Goal: Transaction & Acquisition: Purchase product/service

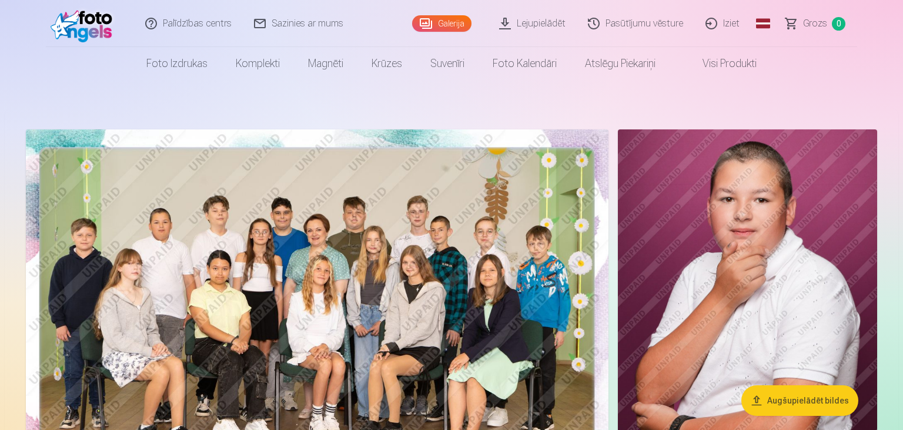
click at [799, 393] on button "Augšupielādēt bildes" at bounding box center [800, 400] width 117 height 31
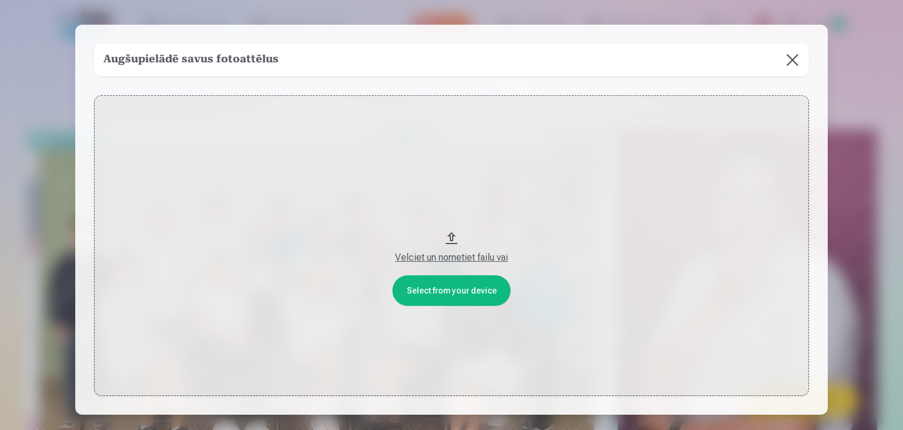
click at [799, 55] on button at bounding box center [792, 60] width 33 height 33
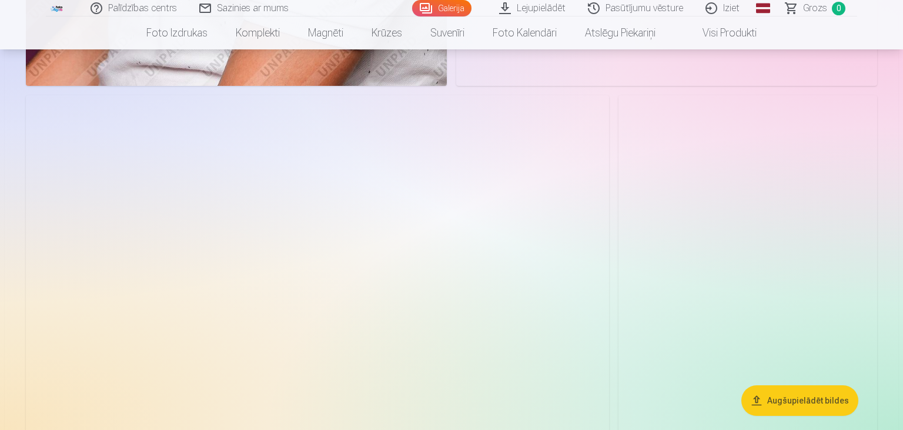
scroll to position [2080, 0]
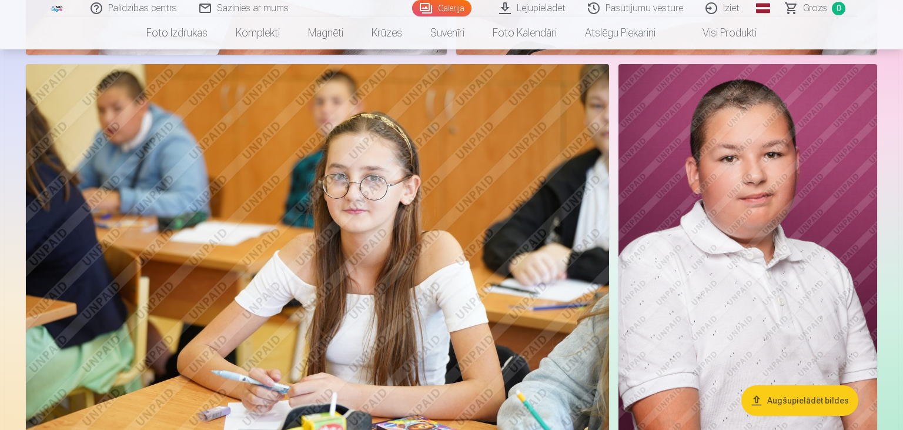
click at [343, 231] on img at bounding box center [317, 258] width 583 height 389
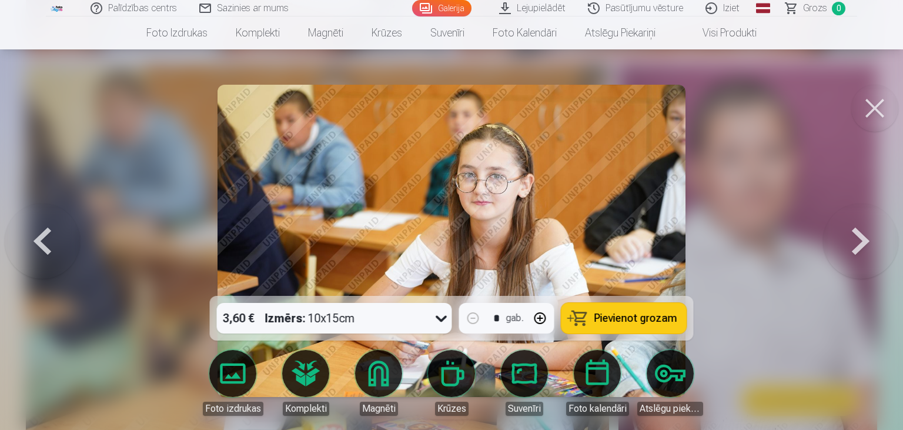
click at [881, 101] on button at bounding box center [874, 108] width 47 height 47
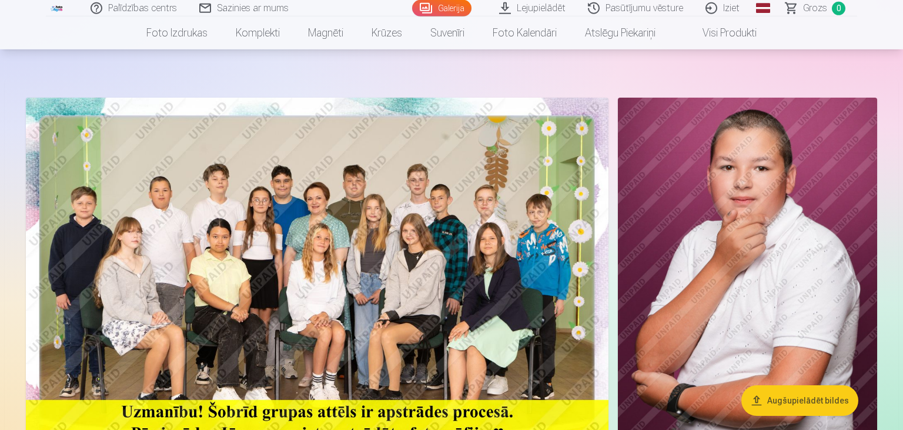
scroll to position [31, 0]
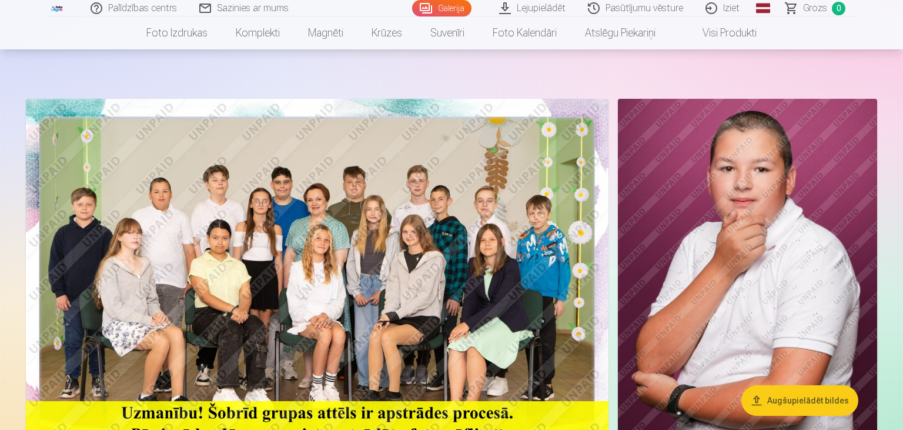
click at [455, 166] on img at bounding box center [317, 293] width 583 height 389
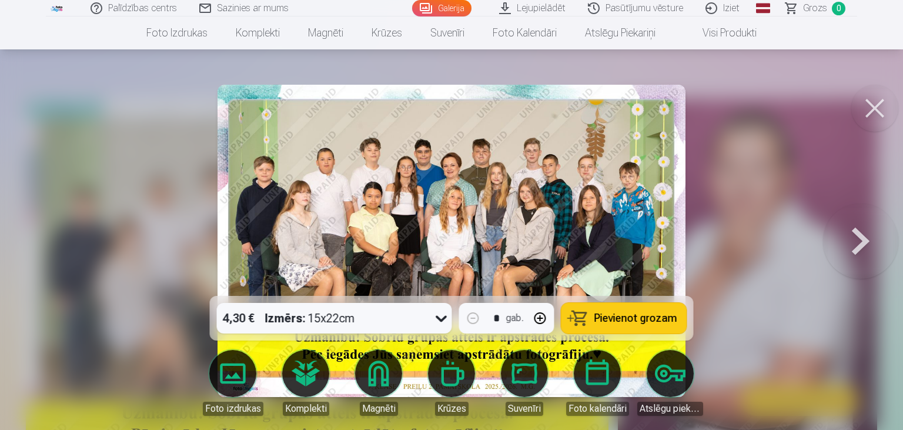
click at [636, 313] on span "Pievienot grozam" at bounding box center [636, 318] width 83 height 11
click at [864, 236] on button at bounding box center [860, 241] width 75 height 86
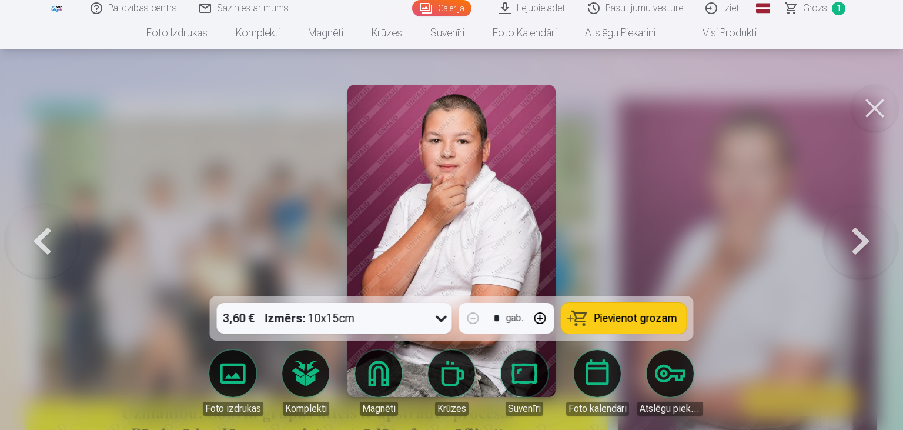
click at [864, 236] on button at bounding box center [860, 241] width 75 height 86
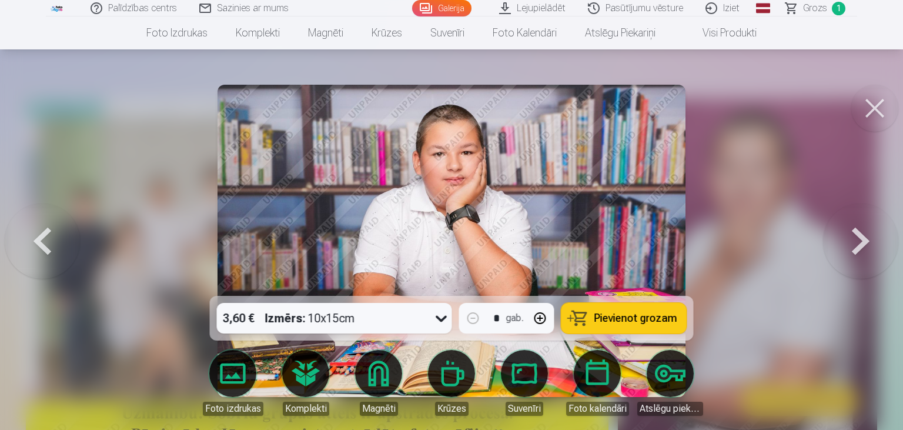
click at [670, 314] on span "Pievienot grozam" at bounding box center [636, 318] width 83 height 11
click at [861, 231] on button at bounding box center [860, 241] width 75 height 86
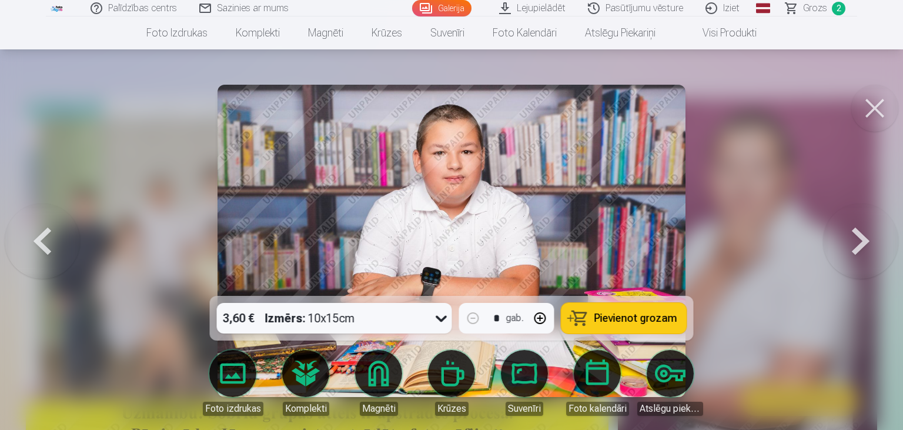
click at [861, 231] on button at bounding box center [860, 241] width 75 height 86
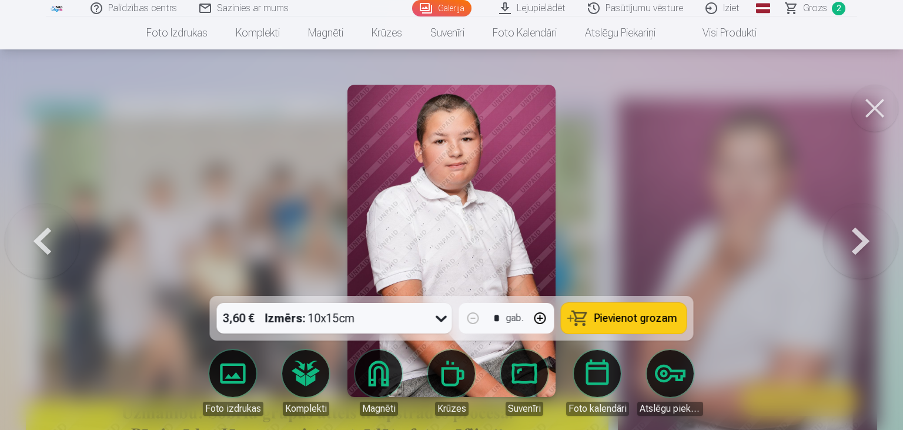
click at [861, 231] on button at bounding box center [860, 241] width 75 height 86
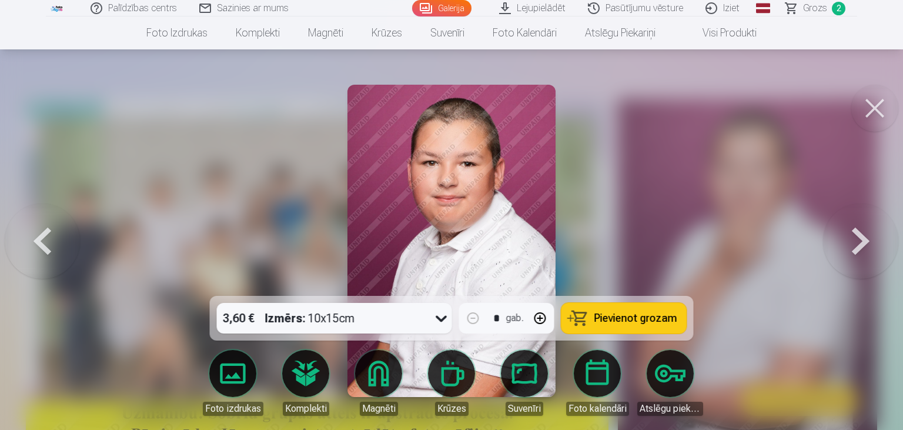
click at [861, 231] on button at bounding box center [860, 241] width 75 height 86
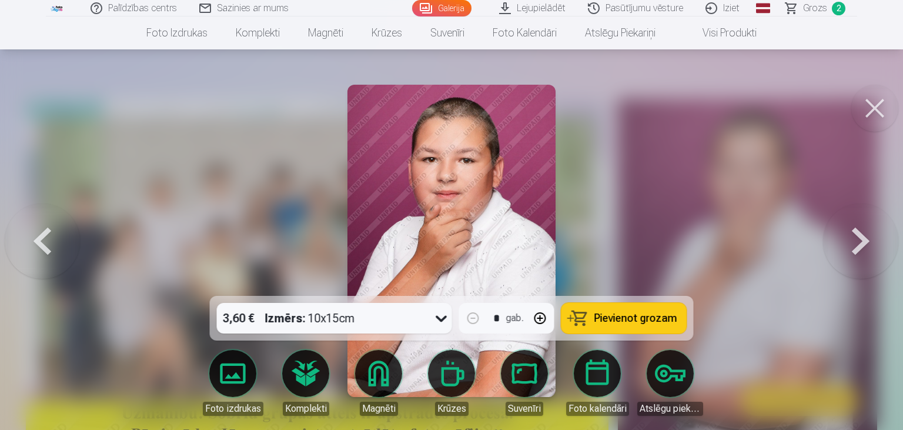
click at [861, 231] on button at bounding box center [860, 241] width 75 height 86
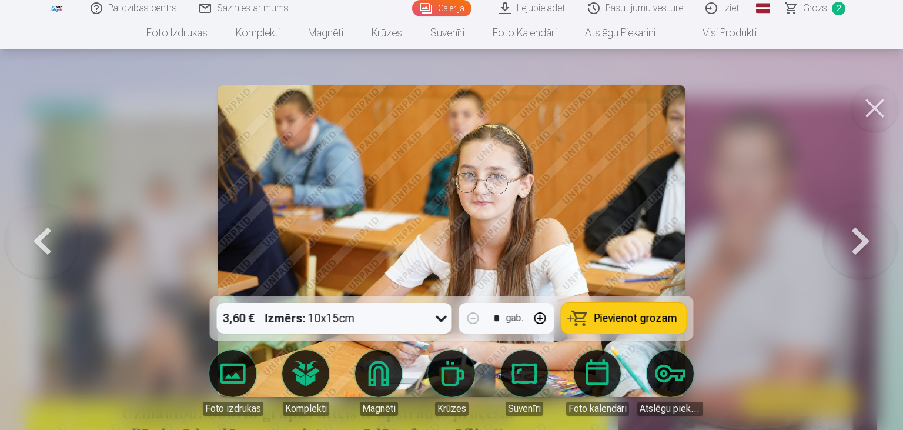
click at [861, 231] on button at bounding box center [860, 241] width 75 height 86
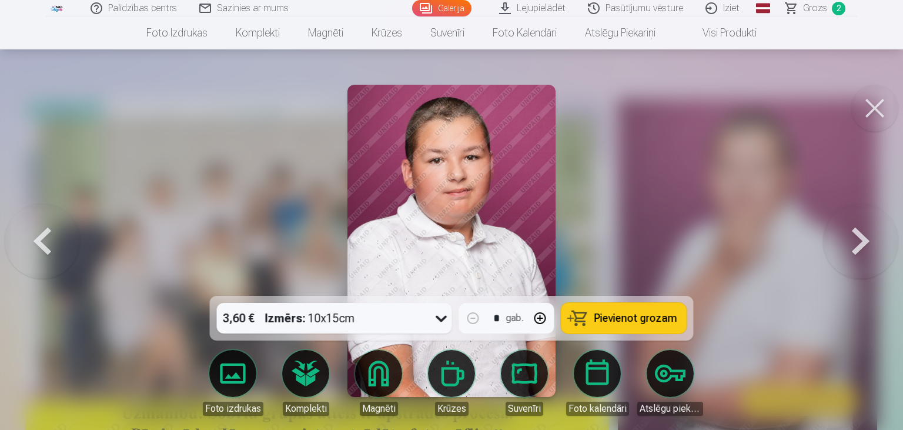
click at [861, 231] on button at bounding box center [860, 241] width 75 height 86
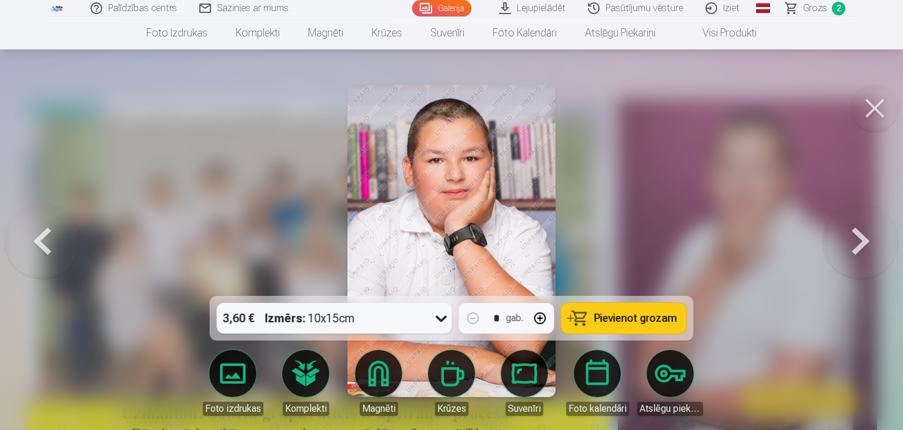
click at [662, 316] on span "Pievienot grozam" at bounding box center [636, 318] width 83 height 11
click at [862, 235] on button at bounding box center [860, 241] width 75 height 86
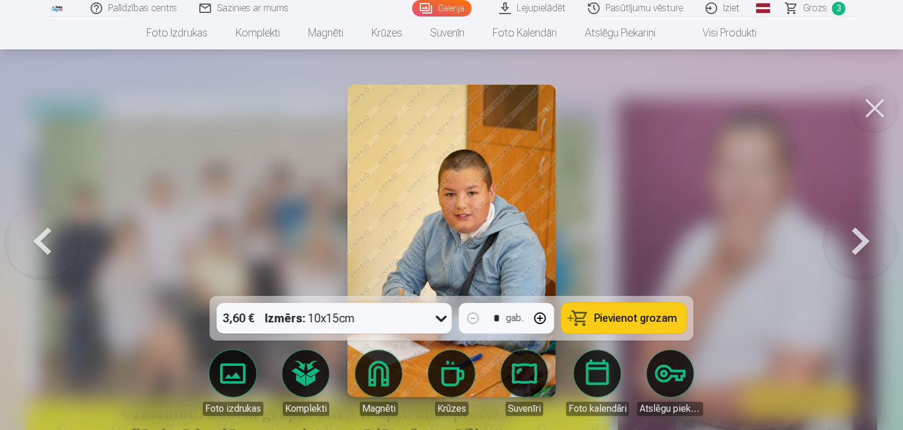
click at [633, 307] on button "Pievienot grozam" at bounding box center [624, 318] width 125 height 31
click at [863, 232] on button at bounding box center [860, 241] width 75 height 86
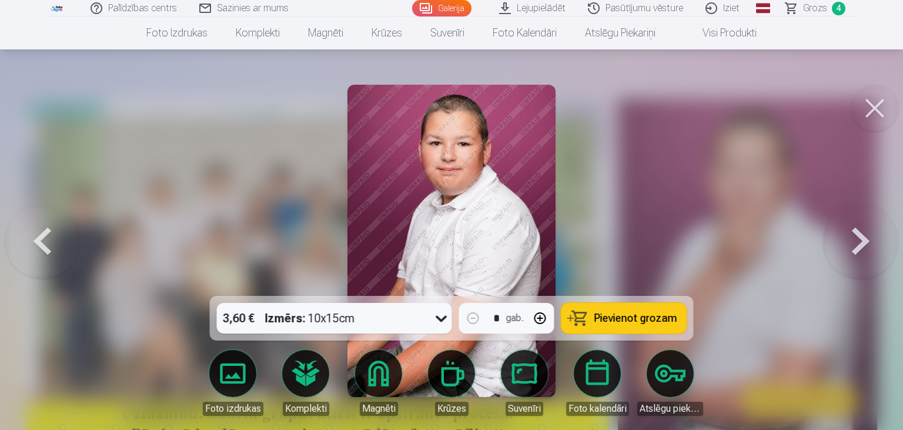
click at [863, 232] on button at bounding box center [860, 241] width 75 height 86
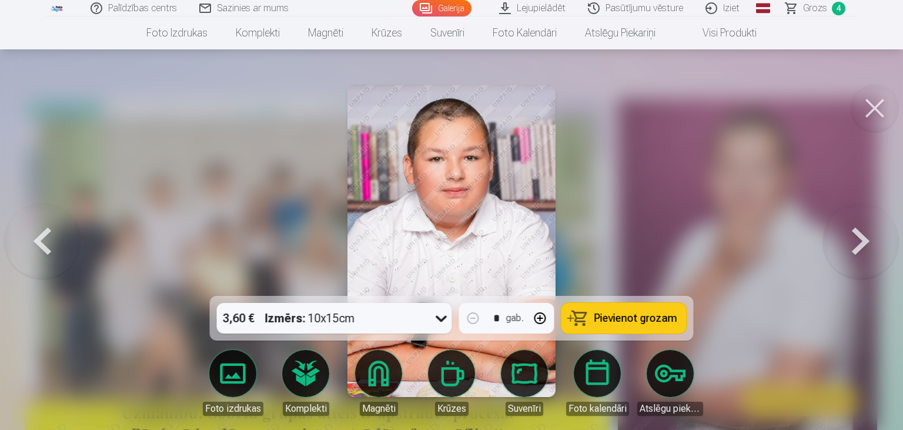
click at [863, 232] on button at bounding box center [860, 241] width 75 height 86
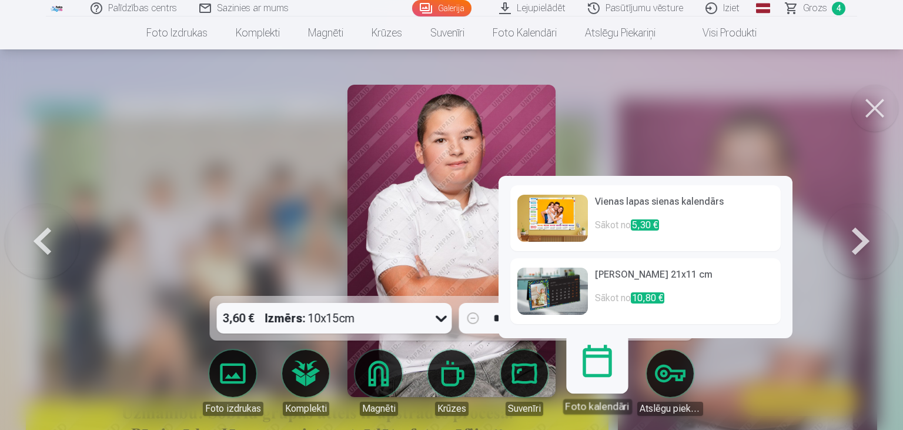
click at [605, 374] on link "Foto kalendāri" at bounding box center [597, 378] width 72 height 72
click at [554, 309] on img at bounding box center [552, 291] width 71 height 47
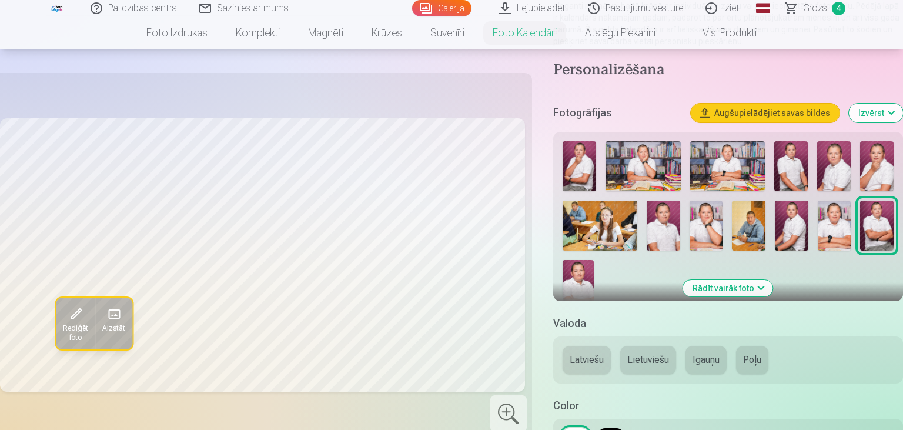
scroll to position [155, 0]
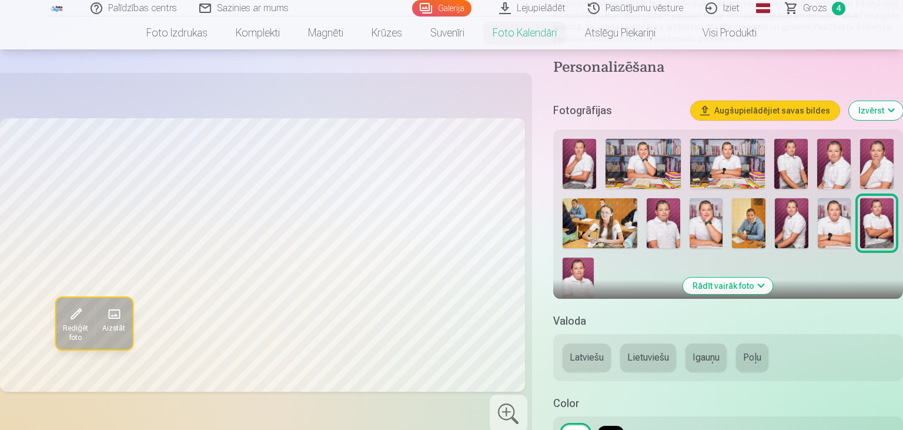
click at [653, 178] on img at bounding box center [643, 164] width 75 height 50
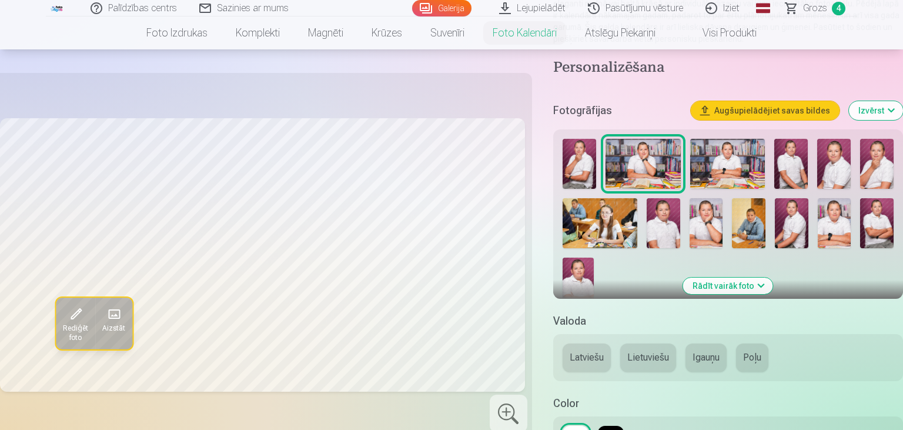
click at [574, 171] on img at bounding box center [580, 164] width 34 height 50
click at [742, 152] on img at bounding box center [727, 164] width 75 height 50
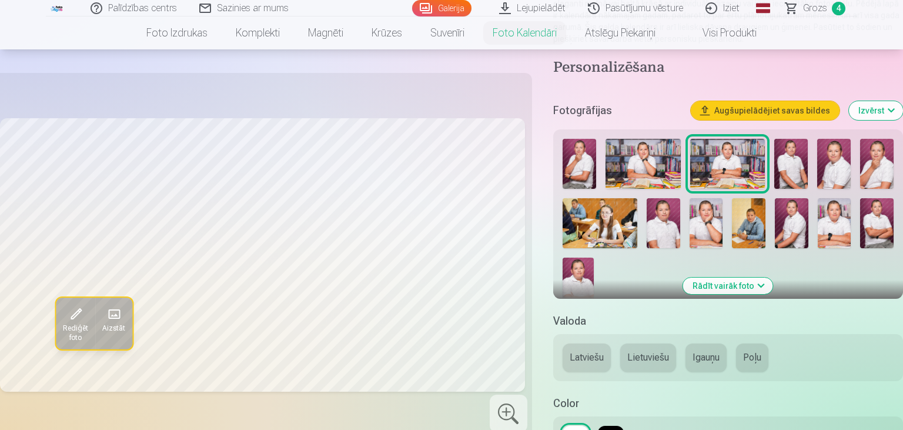
click at [791, 155] on img at bounding box center [791, 164] width 34 height 50
click at [834, 157] on img at bounding box center [834, 164] width 34 height 50
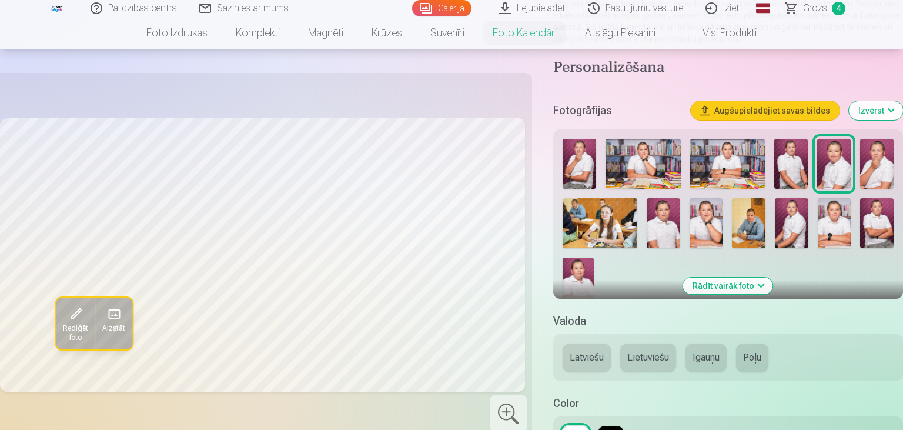
click at [884, 154] on img at bounding box center [877, 164] width 34 height 50
click at [669, 208] on img at bounding box center [664, 223] width 34 height 50
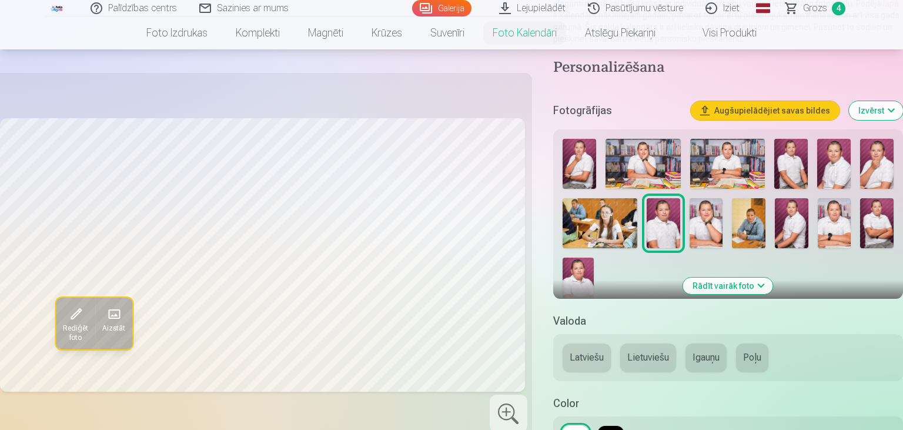
click at [704, 208] on img at bounding box center [707, 223] width 34 height 50
click at [791, 208] on img at bounding box center [792, 223] width 34 height 50
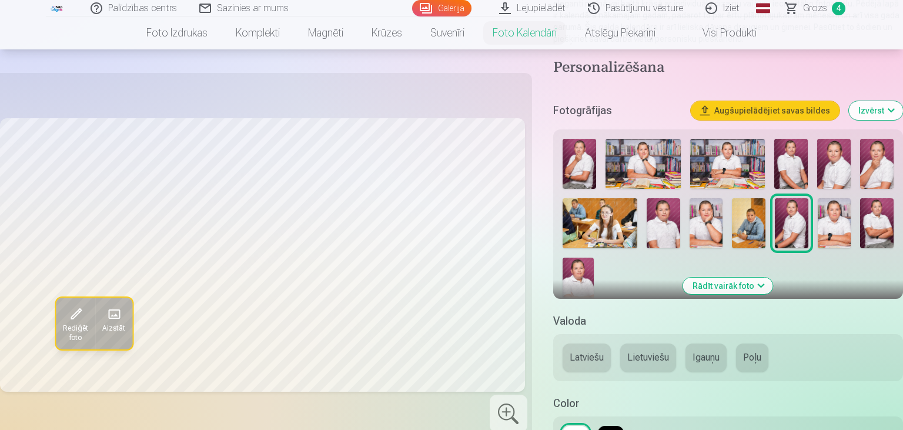
click at [831, 212] on img at bounding box center [835, 223] width 34 height 50
click at [880, 216] on img at bounding box center [877, 223] width 34 height 50
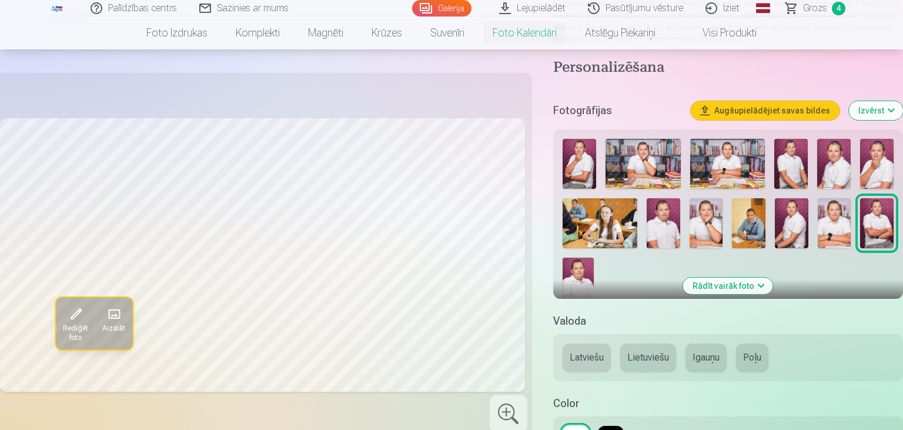
click at [586, 270] on img at bounding box center [578, 281] width 31 height 47
click at [866, 220] on img at bounding box center [877, 223] width 34 height 50
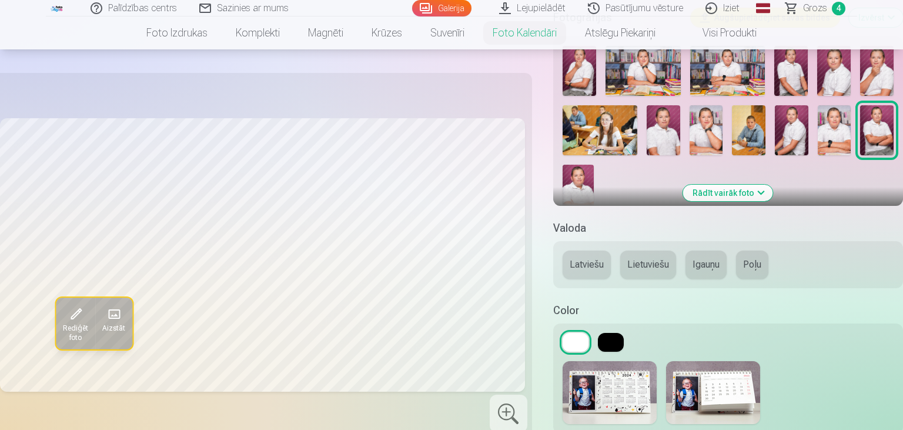
scroll to position [279, 0]
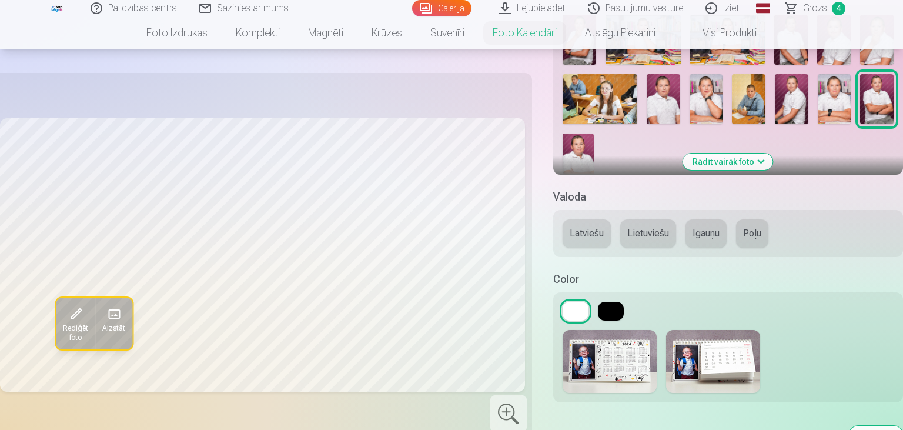
click at [609, 310] on button at bounding box center [611, 311] width 26 height 19
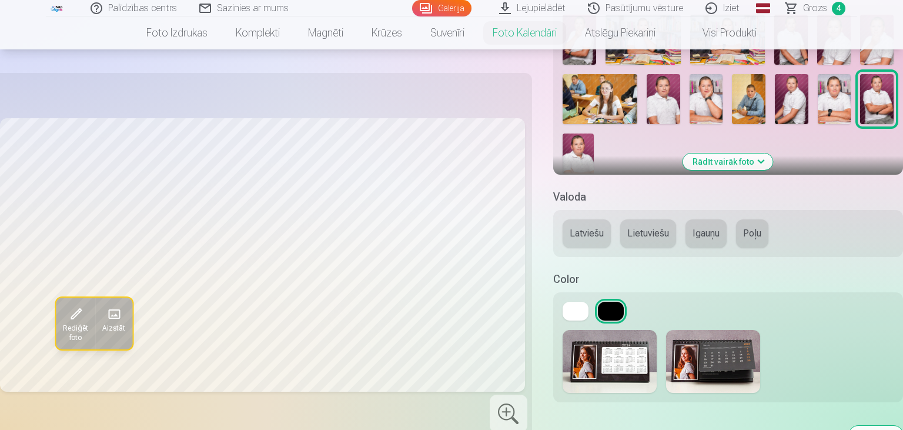
click at [713, 349] on img at bounding box center [713, 361] width 94 height 63
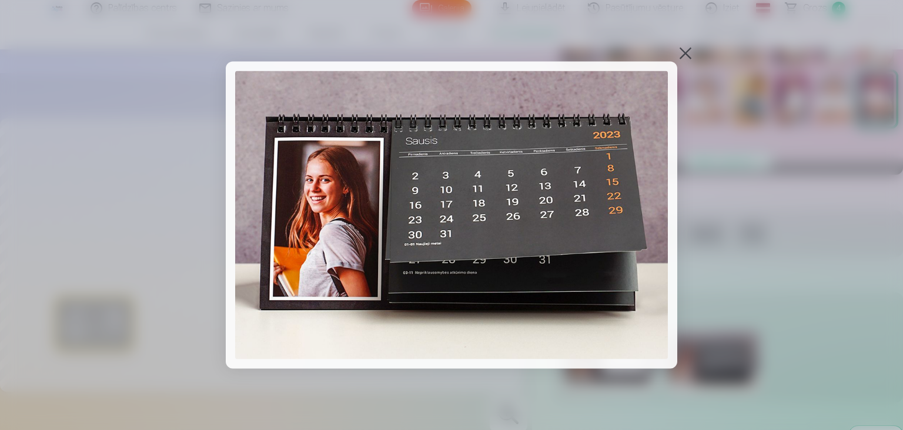
click at [687, 48] on div at bounding box center [685, 53] width 16 height 16
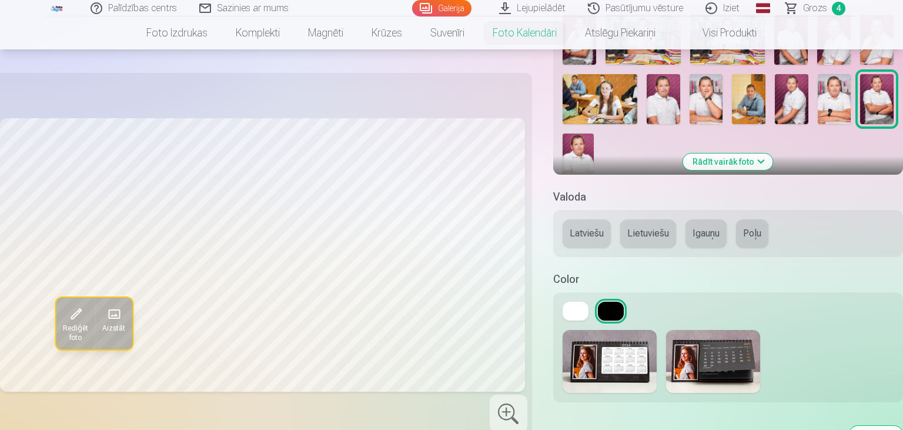
click at [605, 361] on img at bounding box center [610, 361] width 94 height 63
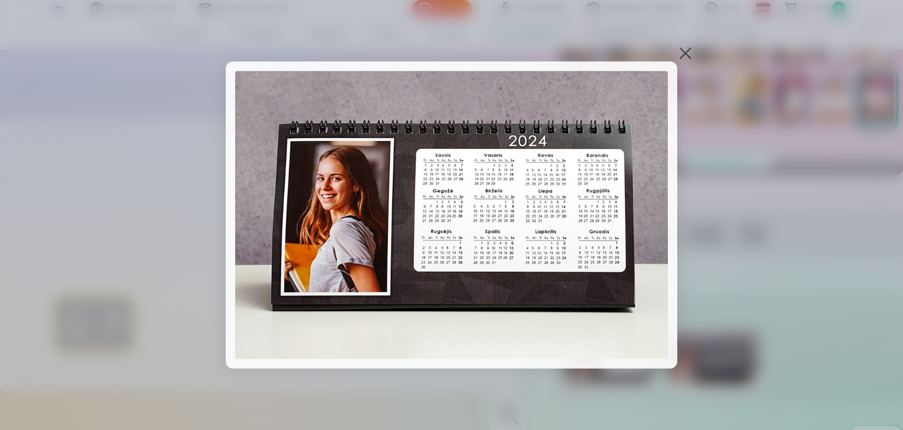
click at [689, 51] on div at bounding box center [685, 53] width 16 height 16
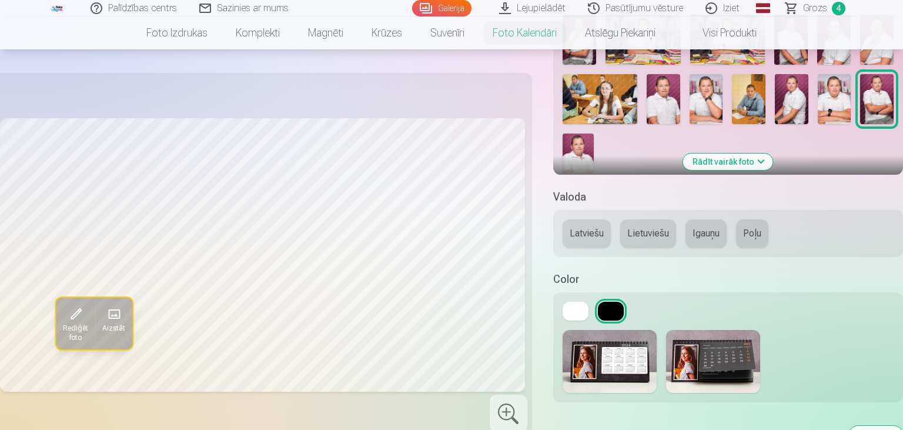
click at [727, 352] on img at bounding box center [713, 361] width 94 height 63
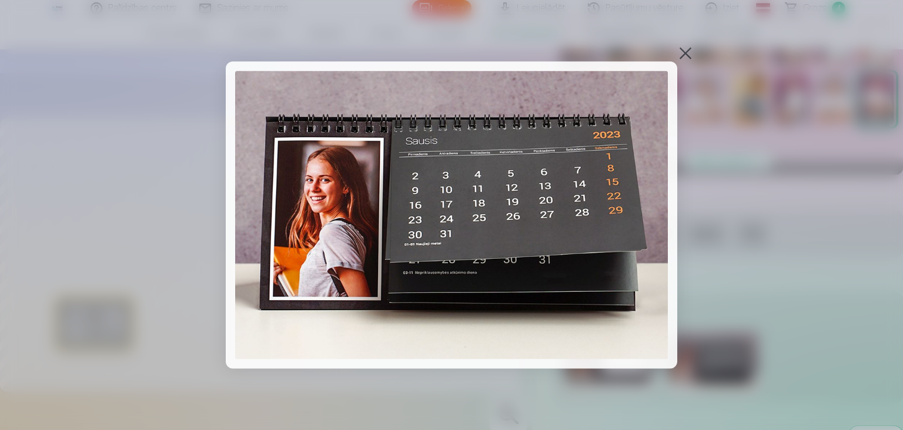
click at [686, 53] on div at bounding box center [685, 53] width 16 height 16
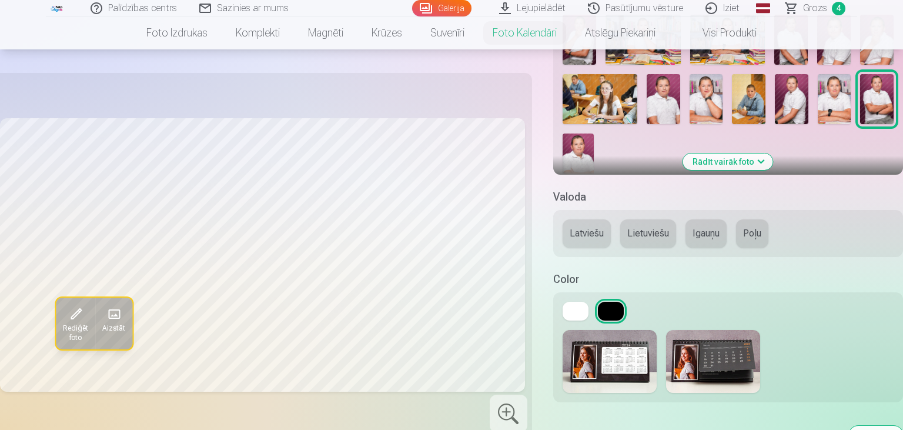
click at [600, 218] on div "Latviešu Lietuviešu Igauņu Poļu" at bounding box center [728, 233] width 350 height 47
click at [595, 223] on button "Latviešu" at bounding box center [587, 233] width 48 height 28
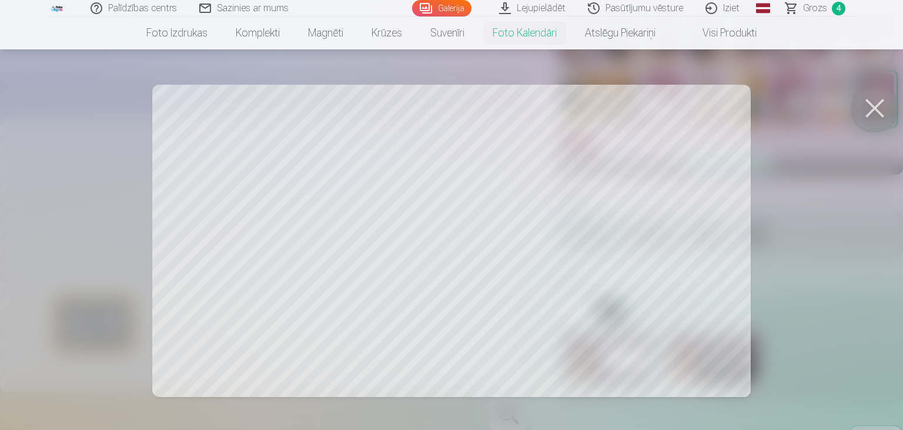
click at [672, 255] on div at bounding box center [451, 215] width 903 height 430
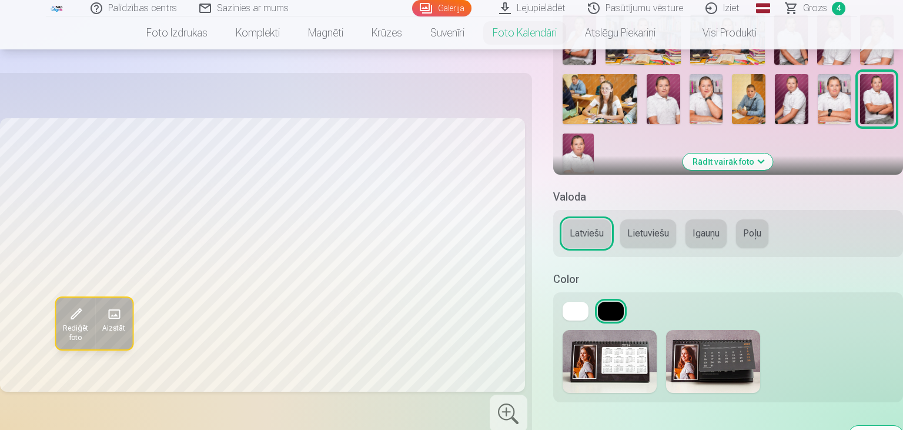
click at [710, 361] on img at bounding box center [713, 361] width 94 height 63
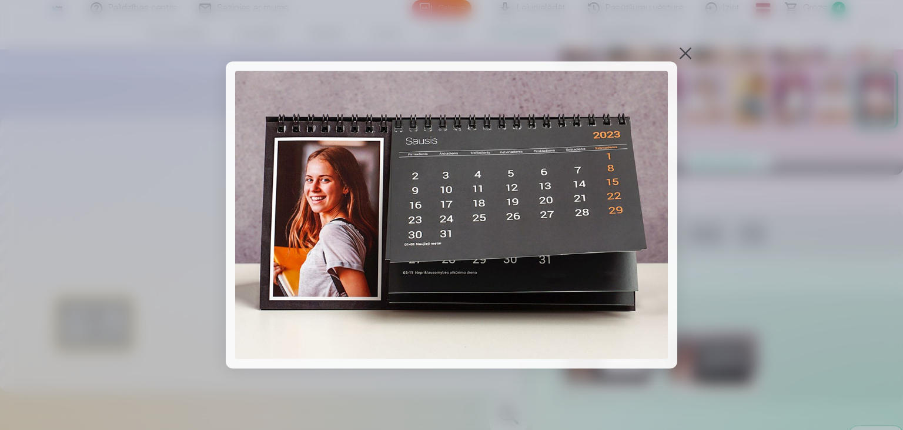
click at [681, 51] on div at bounding box center [685, 53] width 16 height 16
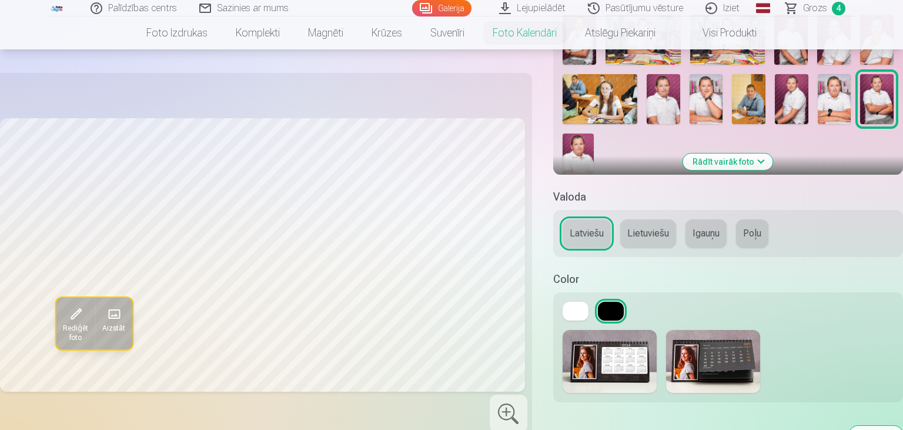
click at [107, 323] on span "Aizstāt" at bounding box center [113, 327] width 23 height 9
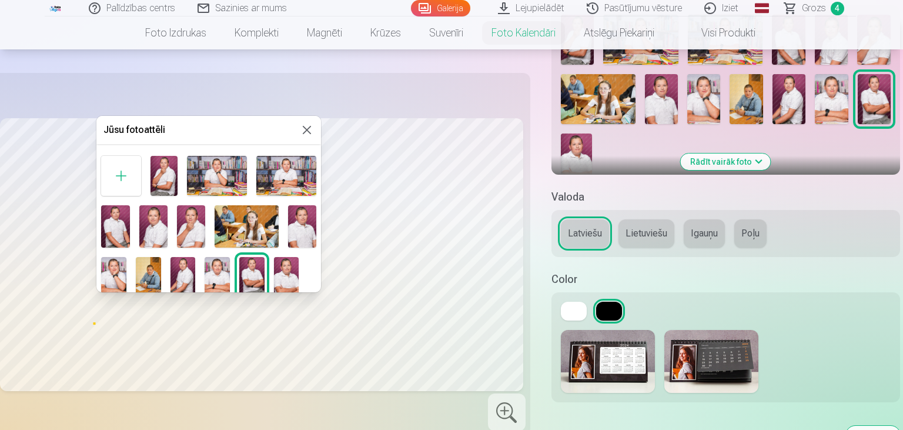
click at [307, 125] on button at bounding box center [307, 130] width 14 height 14
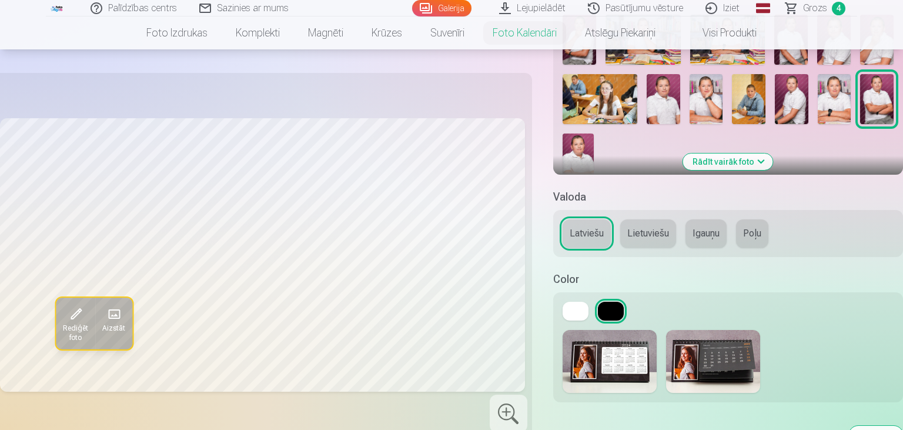
click at [814, 11] on span "Grozs" at bounding box center [815, 8] width 24 height 14
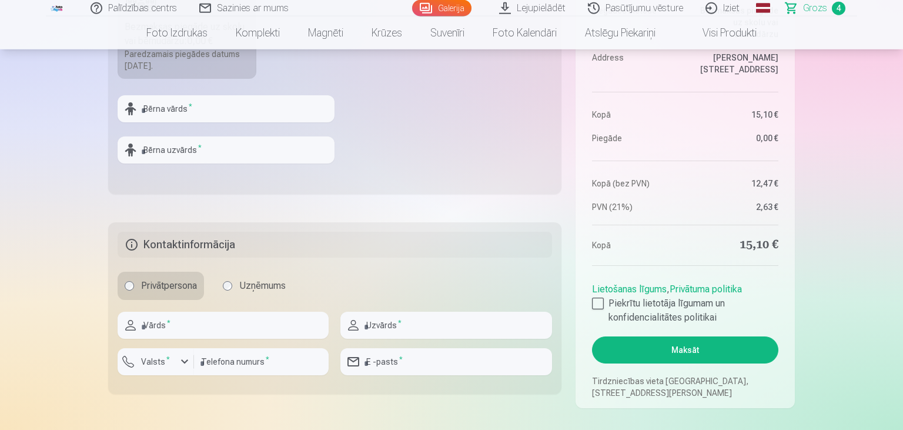
scroll to position [496, 0]
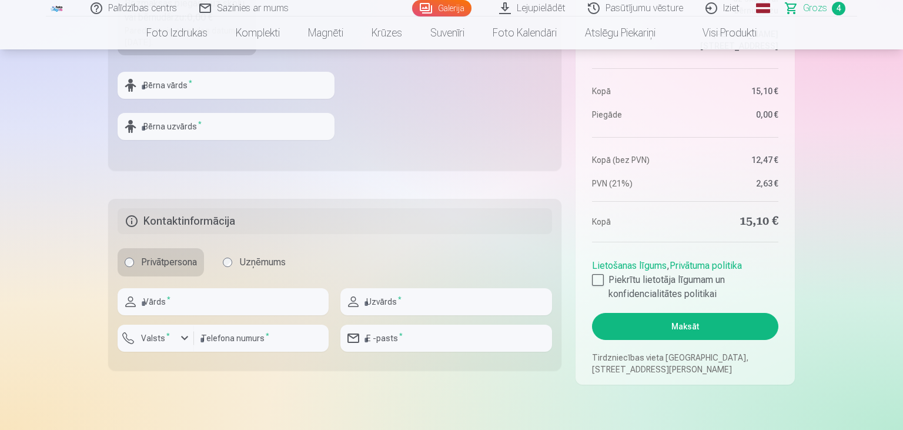
click at [736, 39] on link "Visi produkti" at bounding box center [720, 32] width 101 height 33
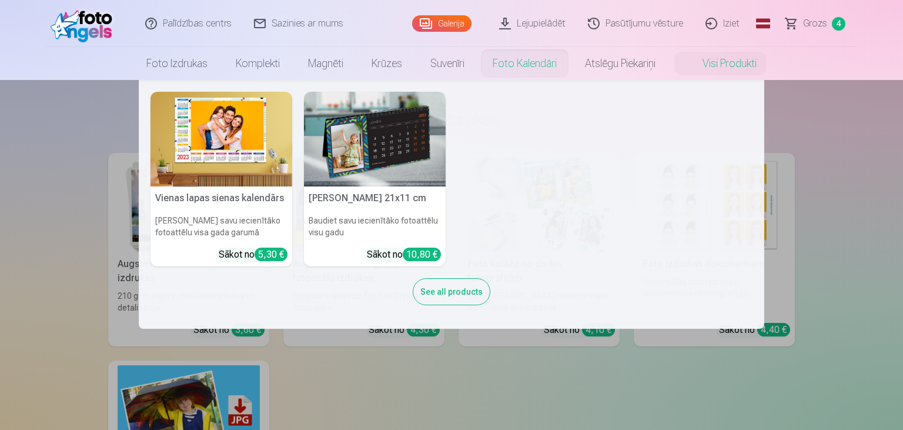
click at [537, 61] on link "Foto kalendāri" at bounding box center [525, 63] width 92 height 33
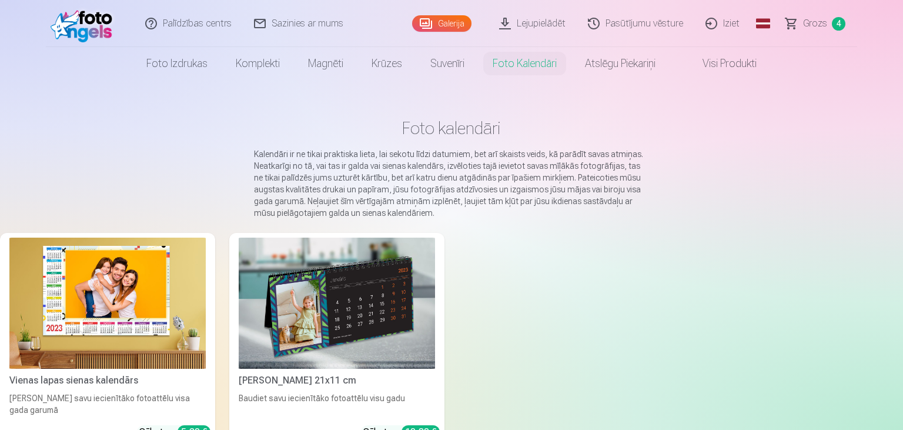
click at [354, 350] on img at bounding box center [337, 303] width 196 height 131
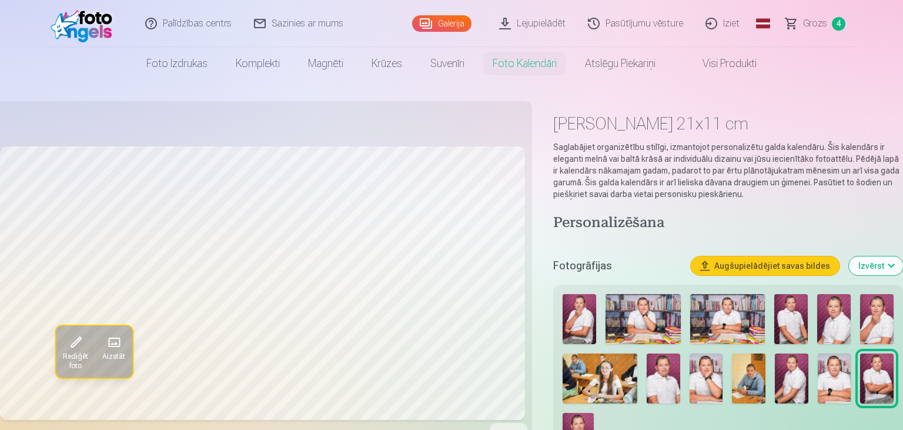
click at [455, 22] on link "Galerija" at bounding box center [441, 23] width 59 height 16
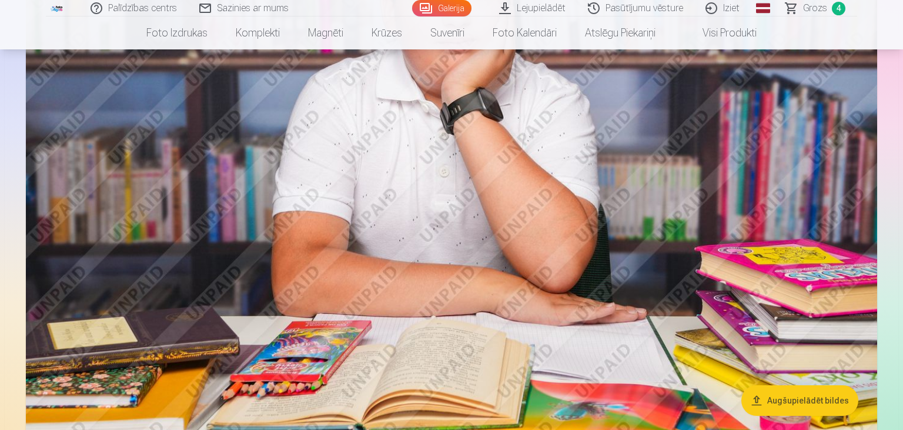
scroll to position [683, 0]
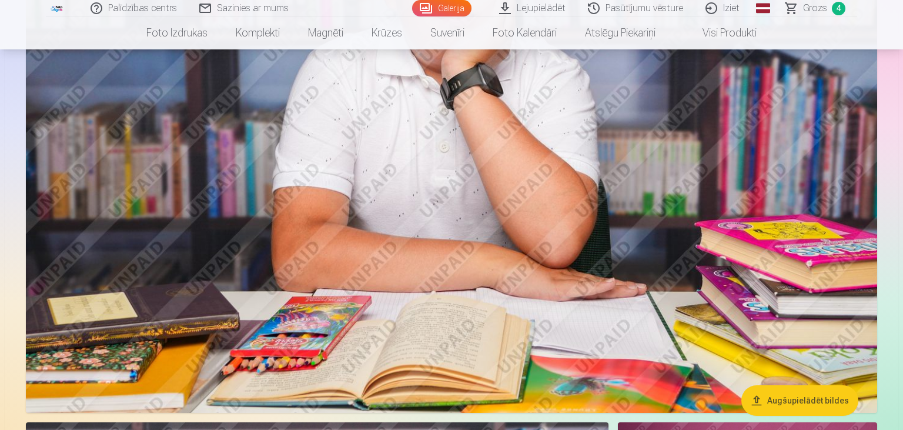
click at [628, 231] on img at bounding box center [451, 128] width 851 height 567
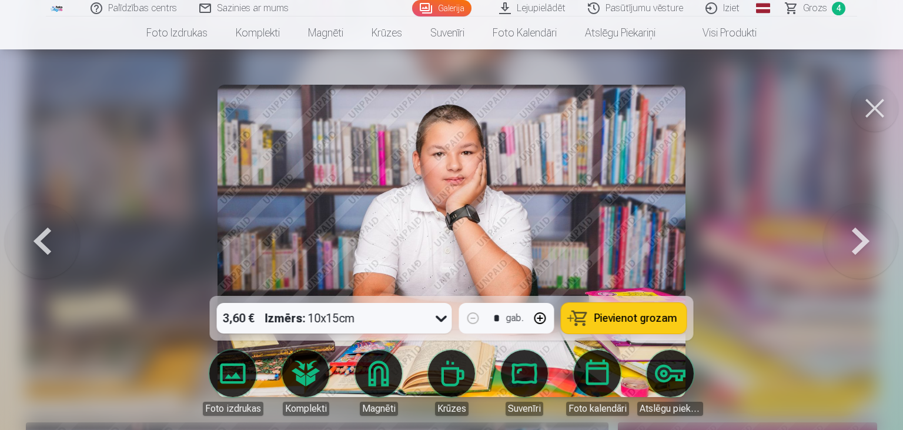
click at [846, 235] on button at bounding box center [860, 241] width 75 height 86
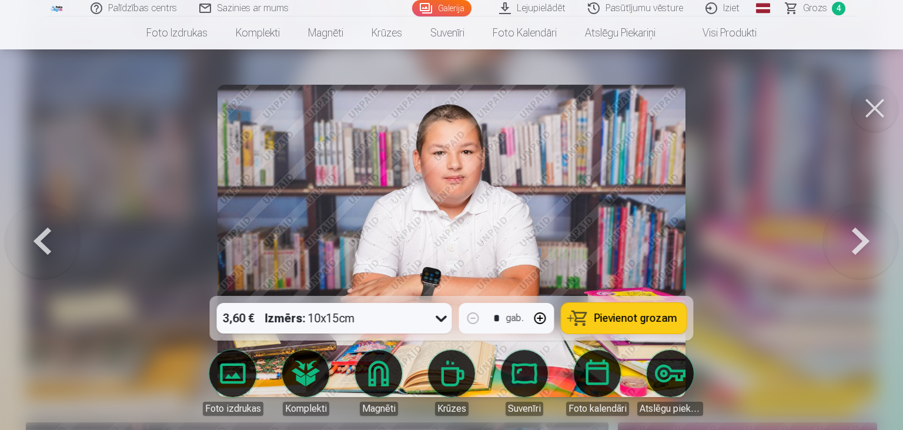
click at [846, 235] on button at bounding box center [860, 241] width 75 height 86
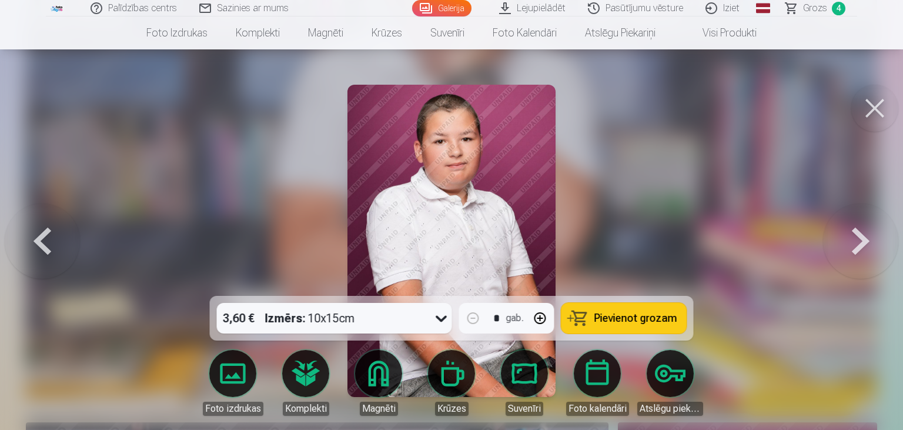
click at [846, 235] on button at bounding box center [860, 241] width 75 height 86
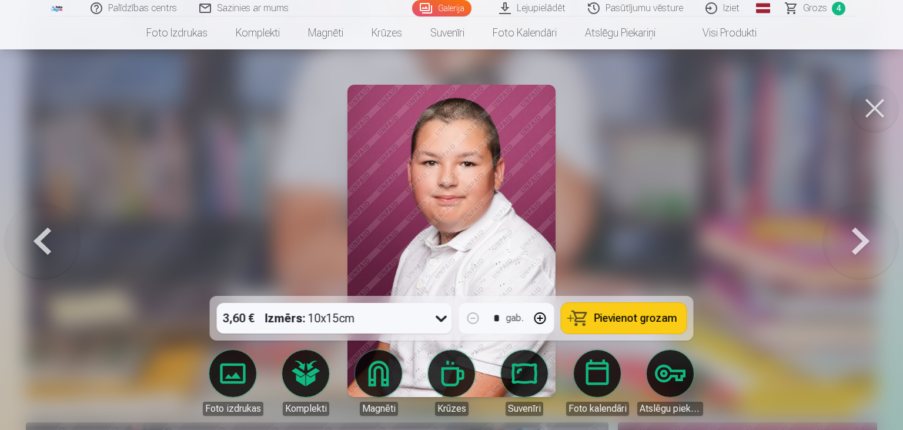
click at [846, 235] on button at bounding box center [860, 241] width 75 height 86
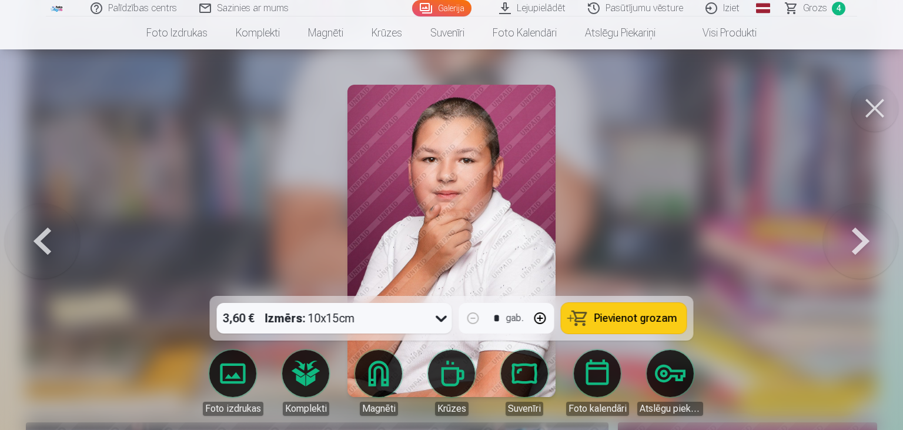
click at [846, 235] on button at bounding box center [860, 241] width 75 height 86
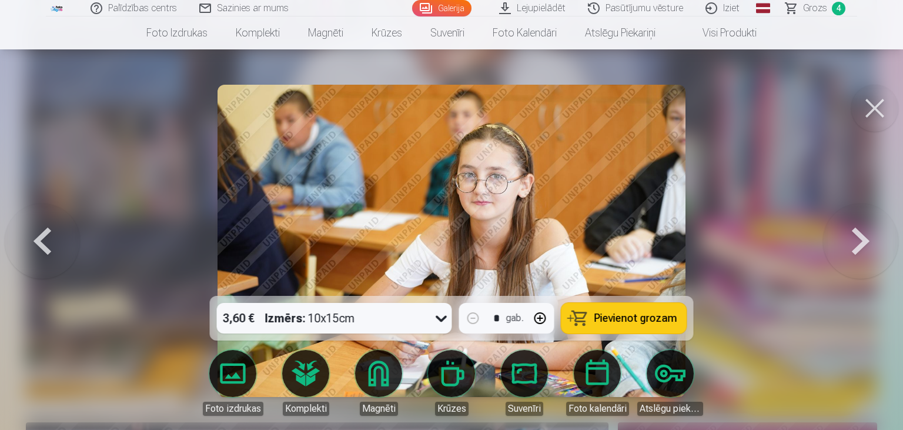
click at [846, 235] on button at bounding box center [860, 241] width 75 height 86
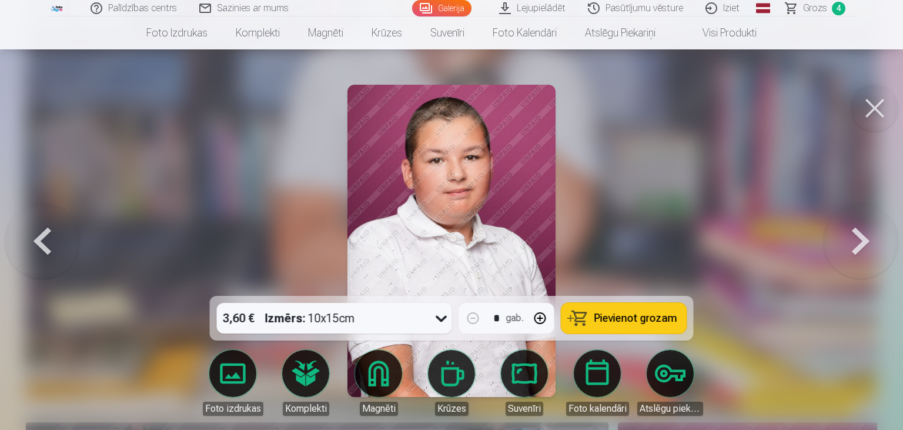
click at [846, 235] on button at bounding box center [860, 241] width 75 height 86
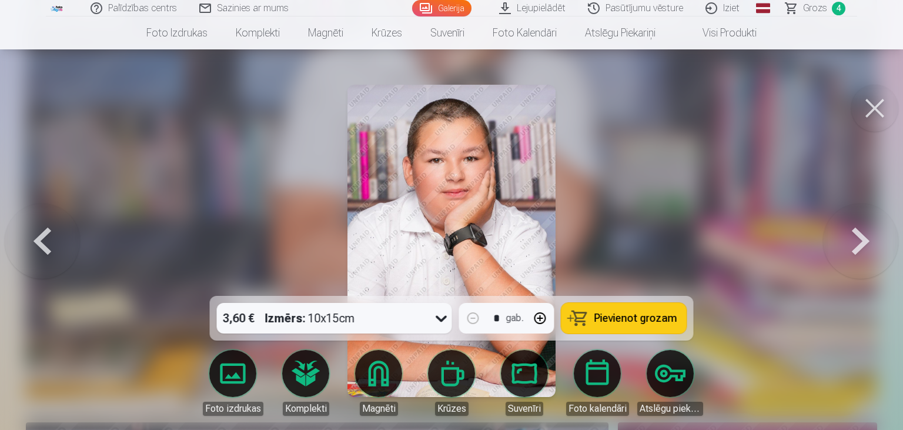
click at [846, 235] on button at bounding box center [860, 241] width 75 height 86
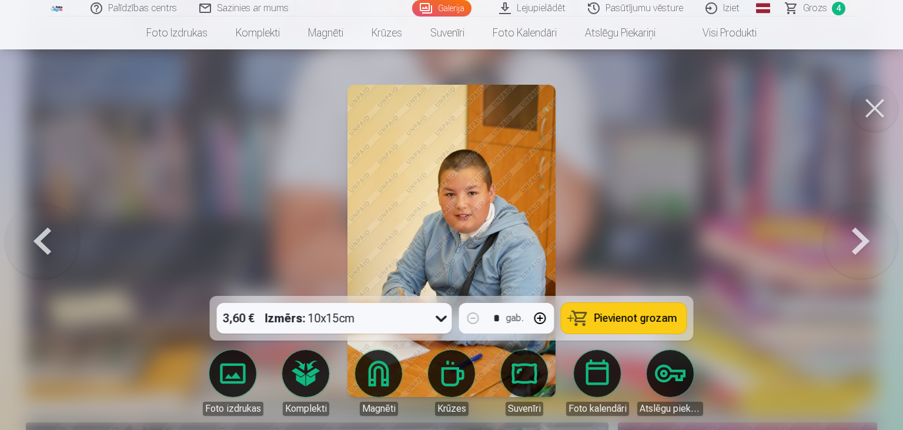
click at [644, 323] on span "Pievienot grozam" at bounding box center [636, 318] width 83 height 11
click at [826, 4] on span "Grozs" at bounding box center [815, 8] width 24 height 14
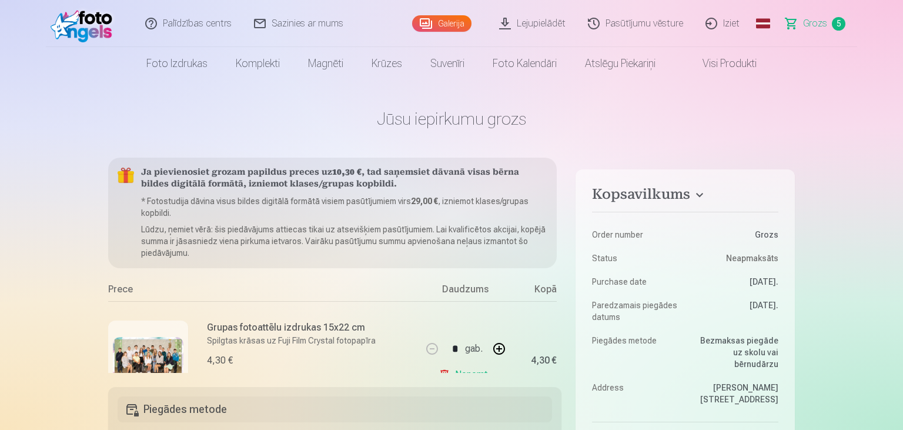
click at [161, 346] on img at bounding box center [148, 360] width 71 height 47
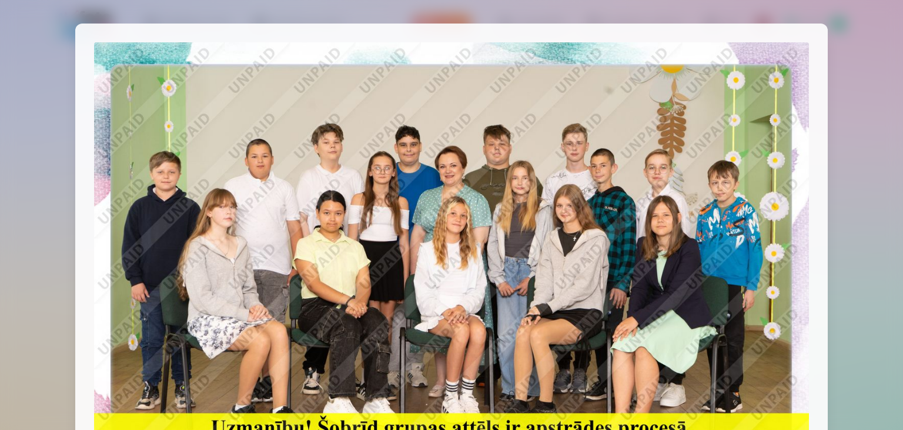
click at [773, 260] on img at bounding box center [451, 280] width 715 height 477
drag, startPoint x: 846, startPoint y: 202, endPoint x: 847, endPoint y: 285, distance: 83.5
click at [847, 285] on div at bounding box center [451, 215] width 903 height 430
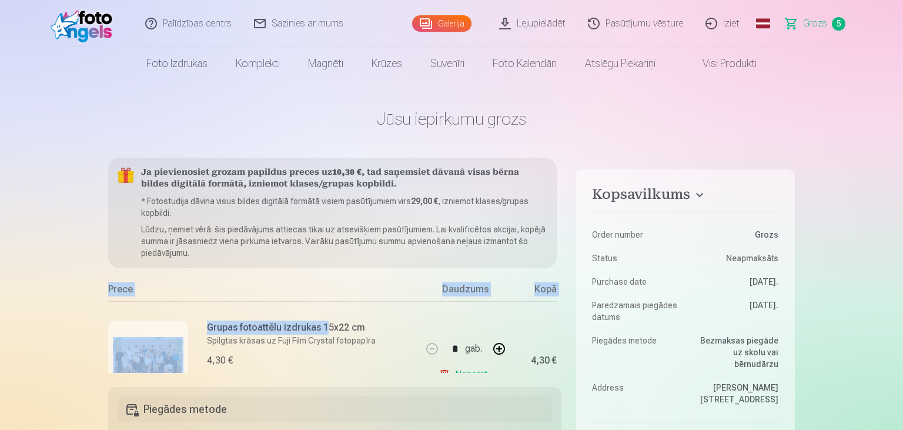
drag, startPoint x: 325, startPoint y: 319, endPoint x: 347, endPoint y: 248, distance: 74.4
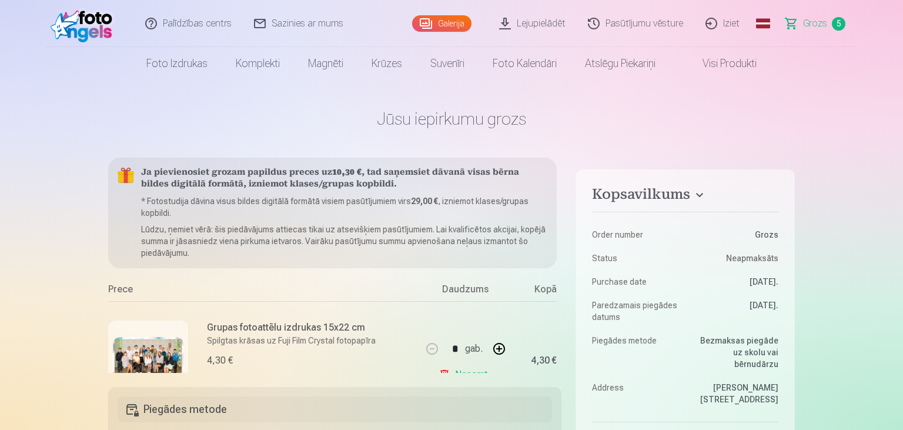
click at [378, 323] on div "Grupas fotoattēlu izdrukas 15x22 cm Spilgtas krāsas uz Fuji Film Crystal fotopa…" at bounding box center [264, 360] width 313 height 118
click at [309, 354] on div "4,30 €" at bounding box center [291, 360] width 169 height 14
click at [193, 345] on div "Grupas fotoattēlu izdrukas 15x22 cm Spilgtas krāsas uz Fuji Film Crystal fotopa…" at bounding box center [264, 360] width 313 height 118
click at [222, 326] on h6 "Grupas fotoattēlu izdrukas 15x22 cm" at bounding box center [291, 327] width 169 height 14
click at [465, 286] on div "Daudzums" at bounding box center [466, 291] width 88 height 19
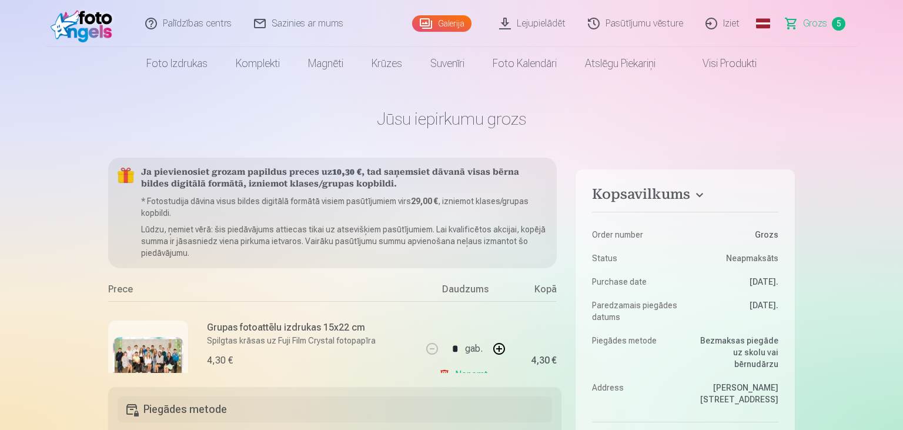
click at [552, 290] on div "Kopā" at bounding box center [533, 291] width 47 height 19
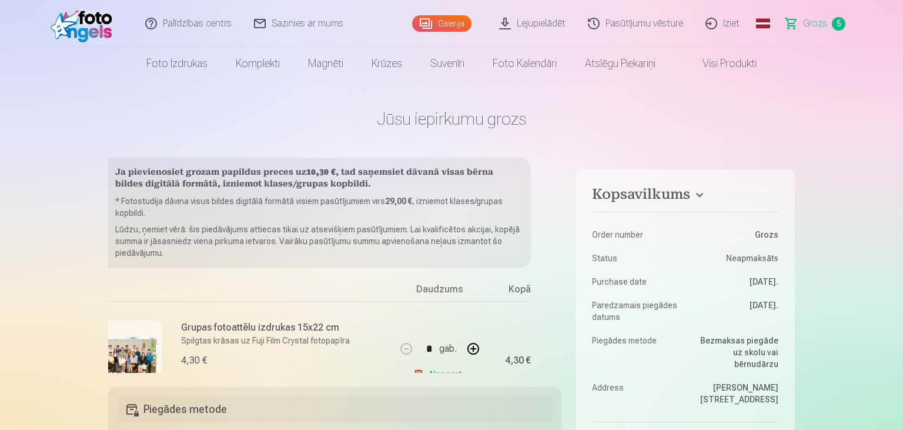
scroll to position [0, 28]
drag, startPoint x: 552, startPoint y: 368, endPoint x: 507, endPoint y: 366, distance: 44.7
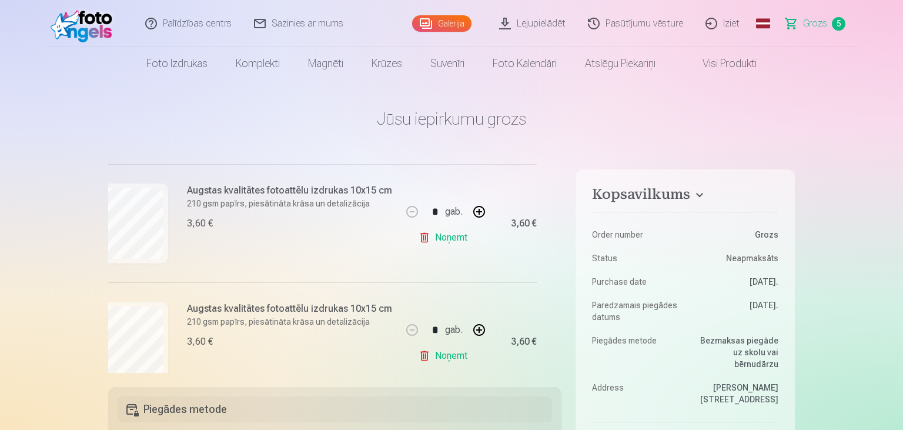
scroll to position [499, 20]
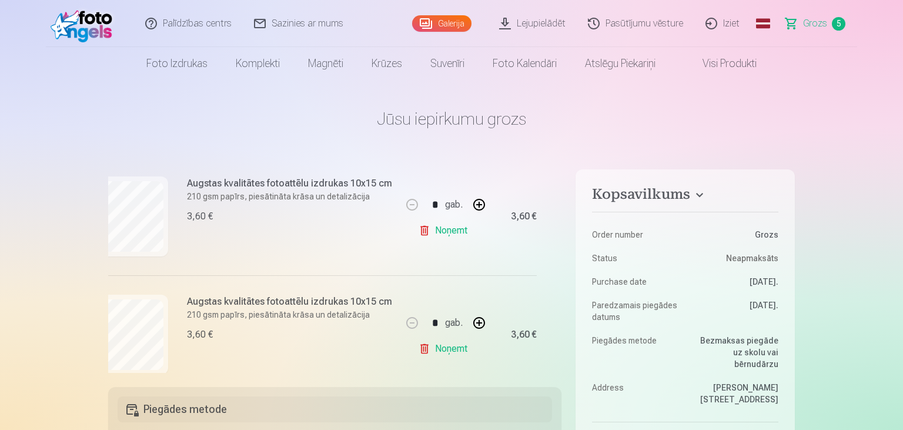
click at [435, 349] on link "Noņemt" at bounding box center [446, 349] width 54 height 24
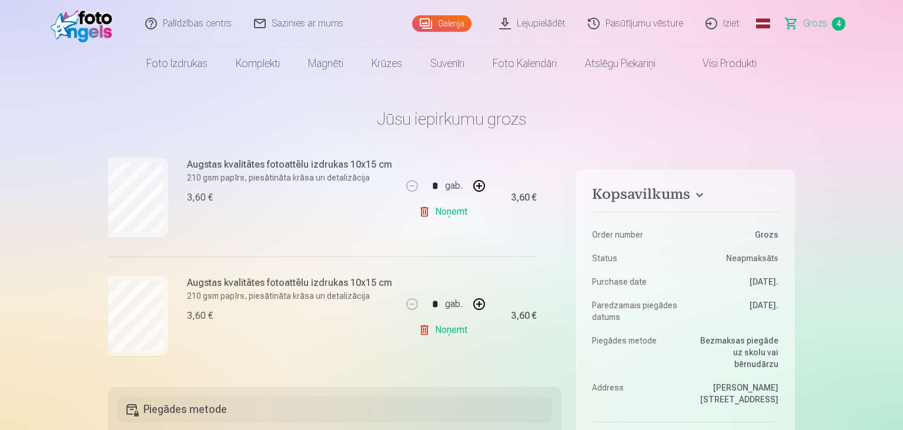
scroll to position [400, 20]
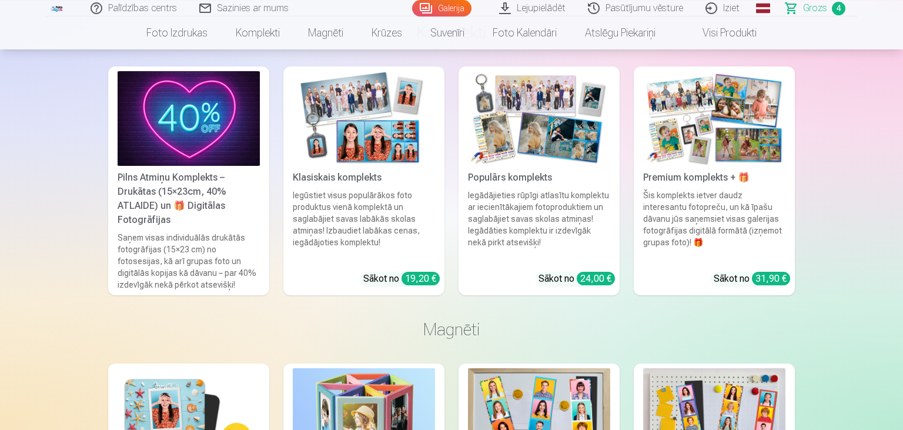
scroll to position [1444, 0]
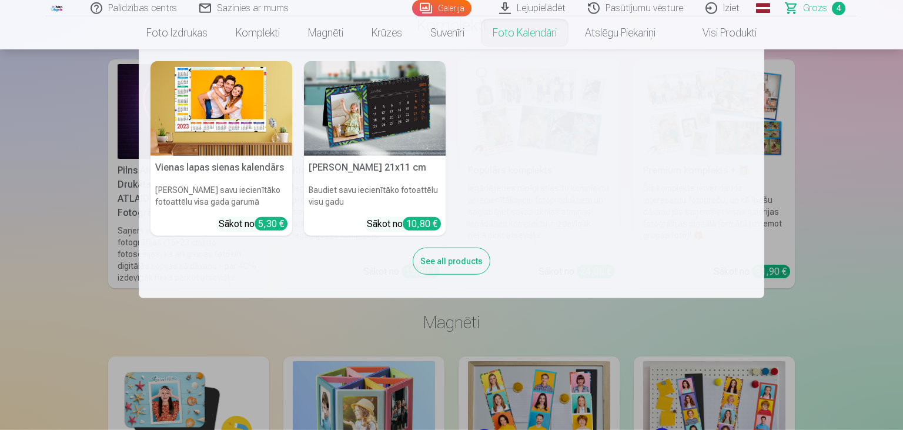
click at [836, 195] on nav "Vienas lapas sienas kalendārs Parādiet savu iecienītāko fotoattēlu visa gada ga…" at bounding box center [451, 173] width 903 height 249
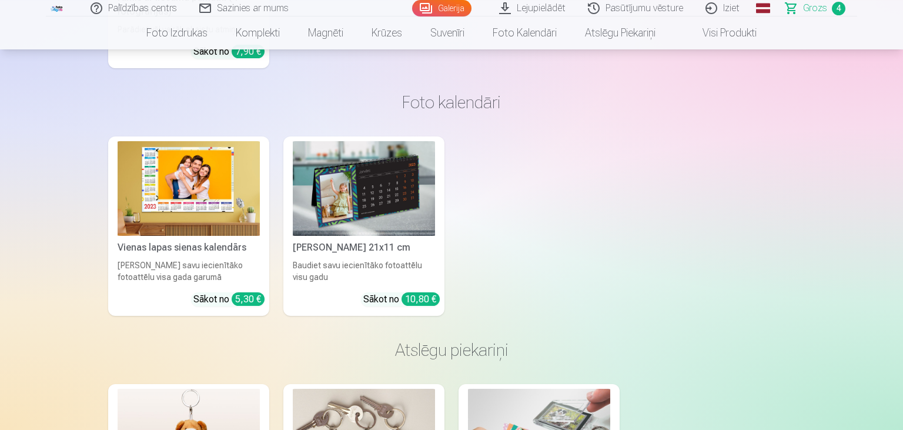
scroll to position [3477, 0]
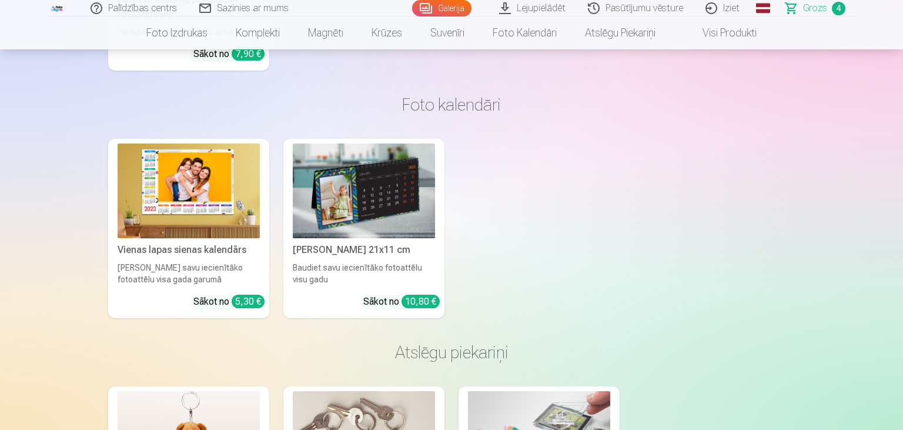
click at [390, 228] on img at bounding box center [364, 190] width 142 height 95
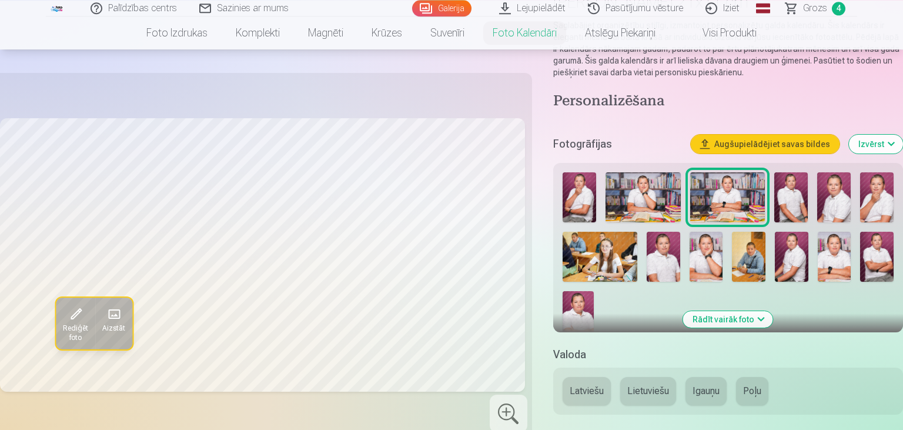
scroll to position [124, 0]
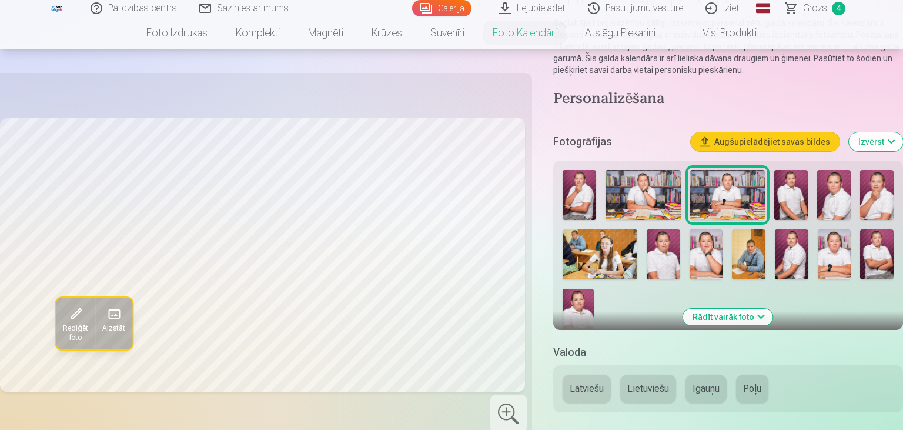
click at [587, 196] on img at bounding box center [580, 195] width 34 height 50
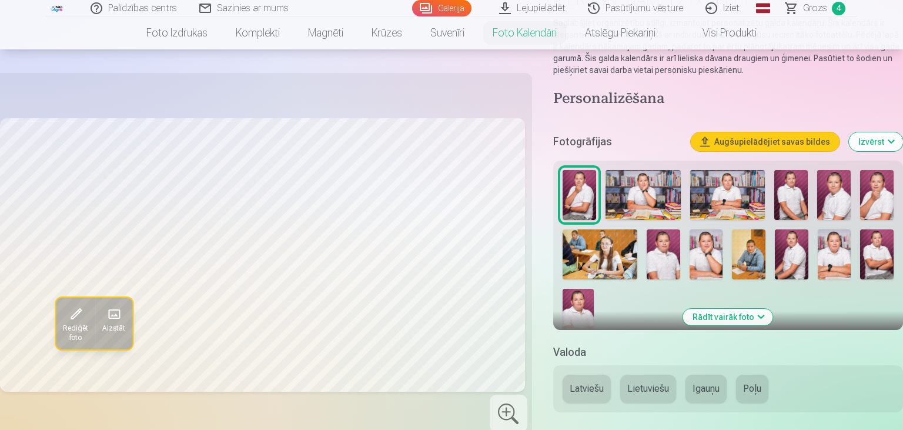
click at [635, 183] on img at bounding box center [643, 195] width 75 height 50
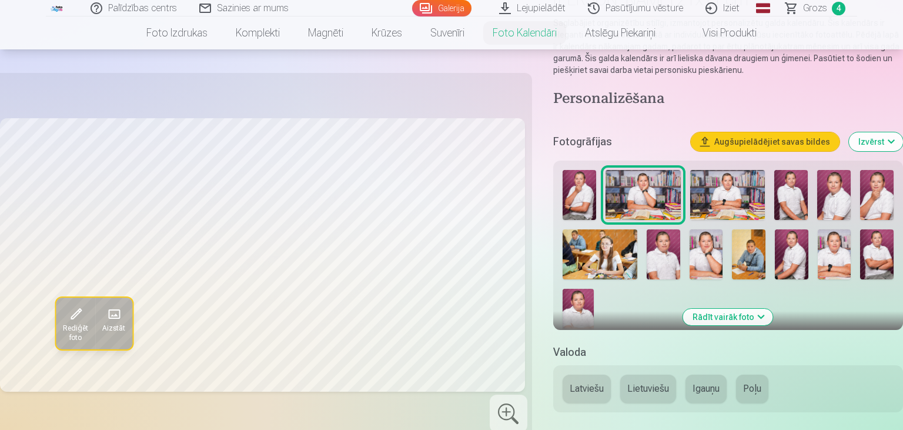
click at [585, 319] on img at bounding box center [578, 312] width 31 height 47
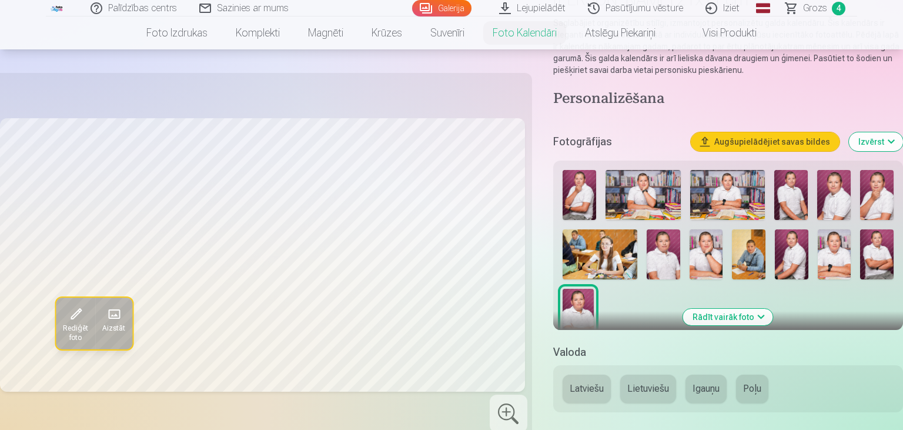
click at [883, 246] on img at bounding box center [877, 254] width 34 height 50
click at [821, 275] on img at bounding box center [835, 254] width 34 height 50
click at [790, 258] on img at bounding box center [792, 254] width 34 height 50
click at [751, 258] on img at bounding box center [749, 254] width 34 height 50
click at [709, 256] on img at bounding box center [707, 254] width 34 height 50
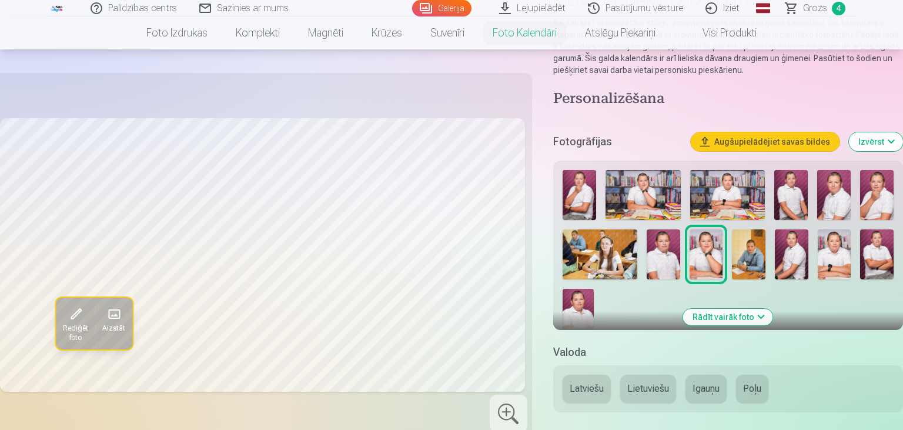
click at [663, 266] on img at bounding box center [664, 254] width 34 height 50
click at [585, 186] on img at bounding box center [580, 195] width 34 height 50
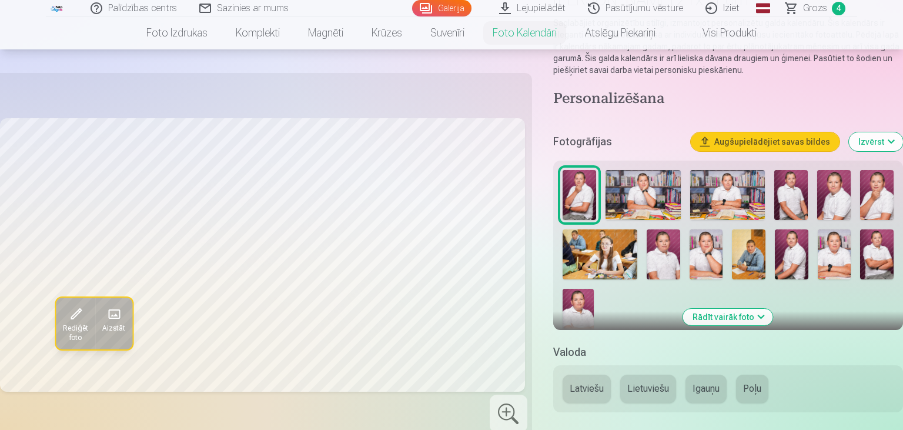
click at [590, 189] on img at bounding box center [580, 195] width 34 height 50
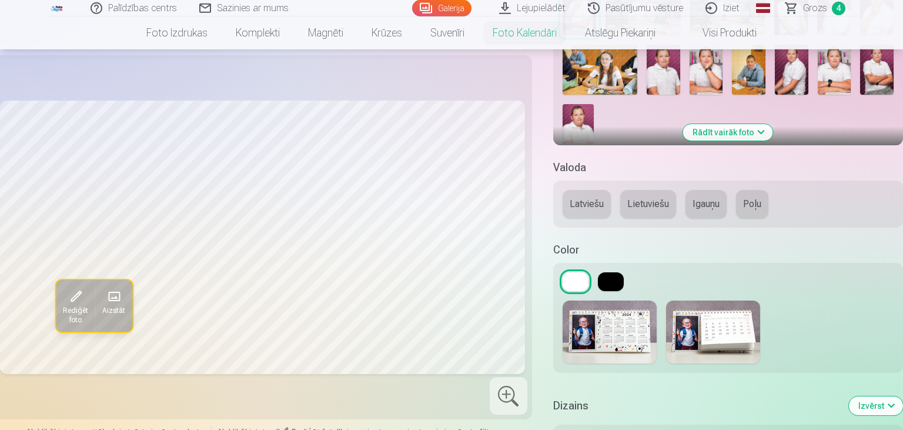
scroll to position [310, 0]
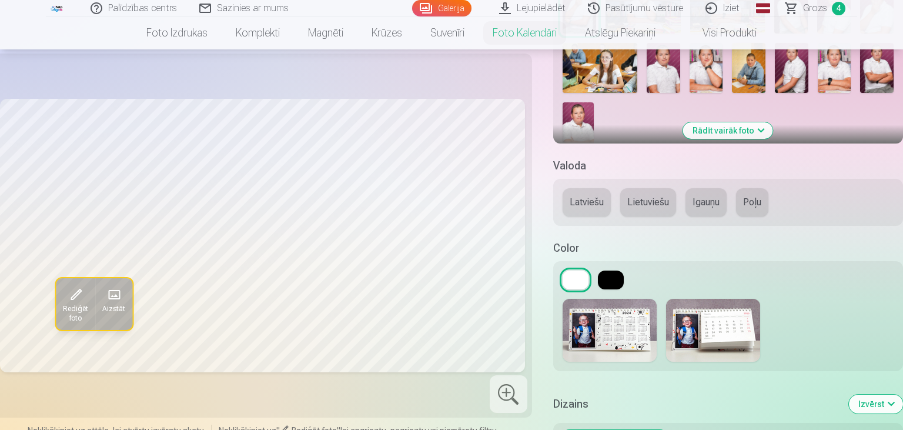
click at [606, 281] on button at bounding box center [611, 279] width 26 height 19
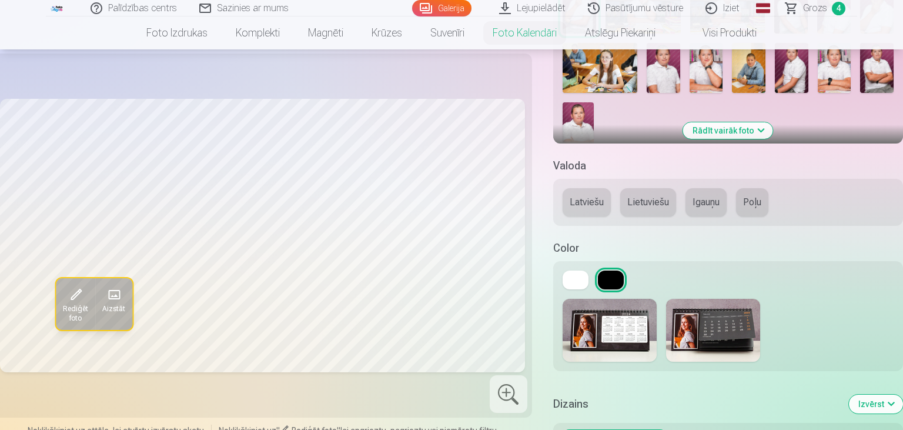
click at [577, 277] on button at bounding box center [576, 279] width 26 height 19
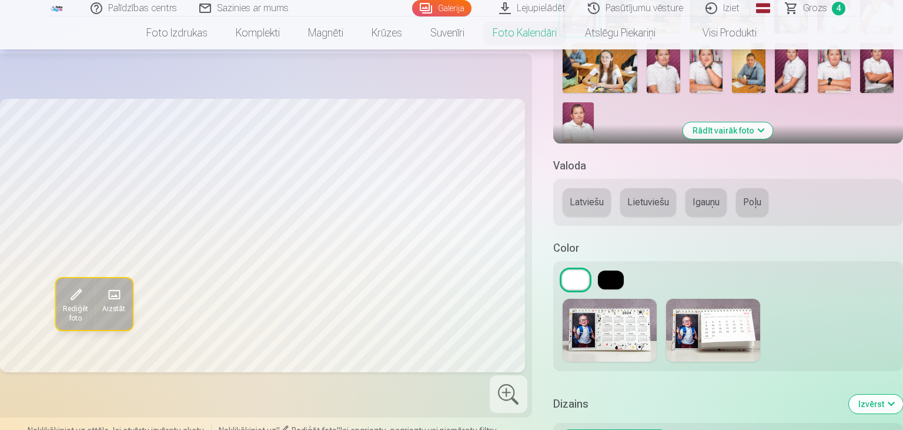
click at [614, 276] on button at bounding box center [611, 279] width 26 height 19
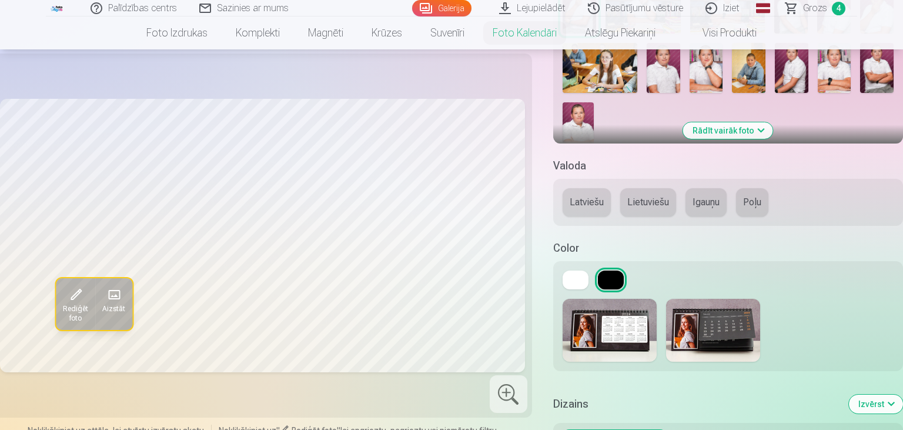
click at [587, 202] on button "Latviešu" at bounding box center [587, 202] width 48 height 28
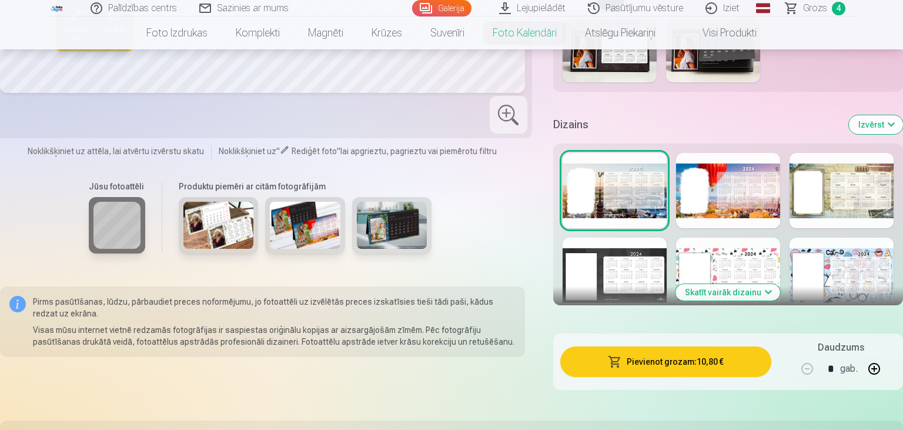
scroll to position [559, 0]
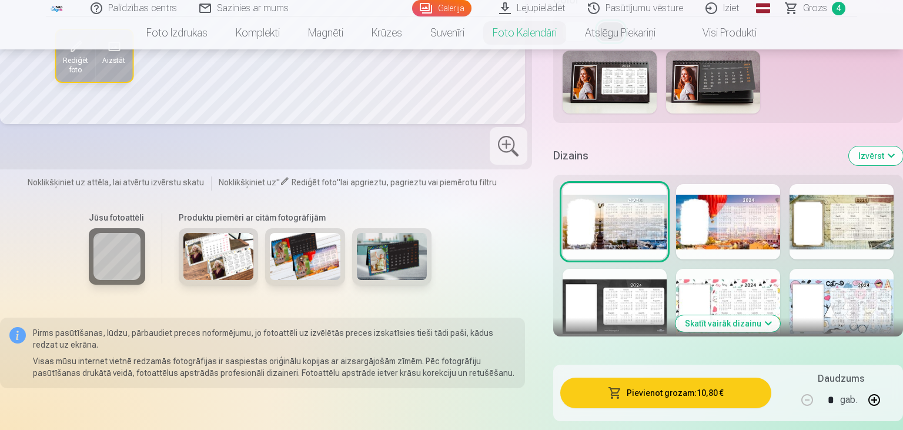
click at [633, 301] on div at bounding box center [615, 306] width 104 height 75
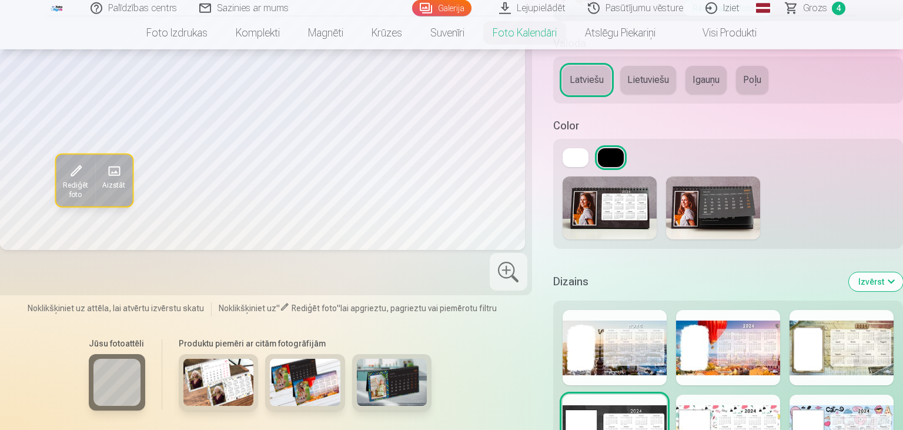
scroll to position [435, 0]
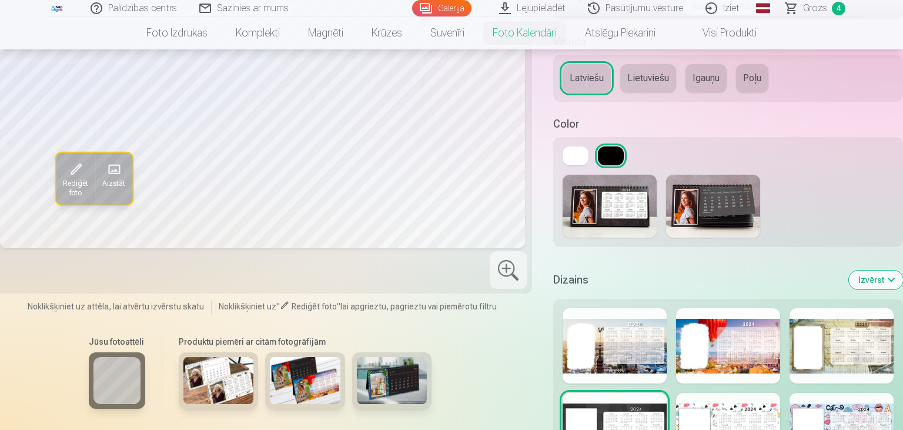
click at [735, 366] on div at bounding box center [728, 345] width 104 height 75
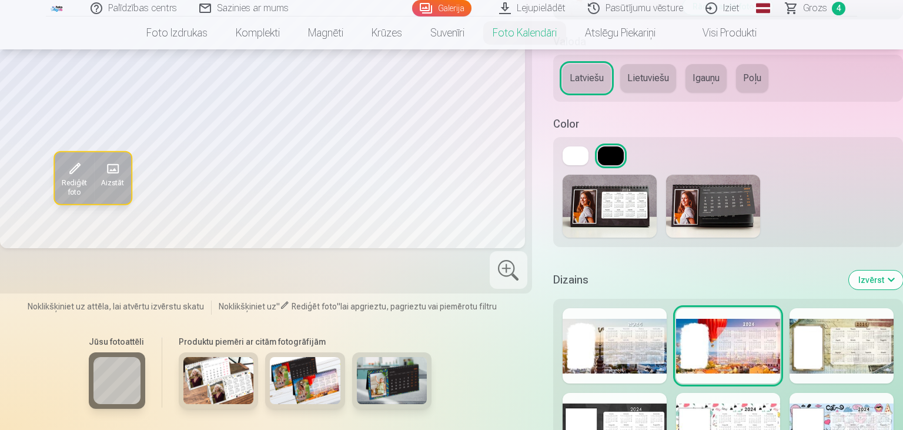
click at [853, 350] on div at bounding box center [842, 345] width 104 height 75
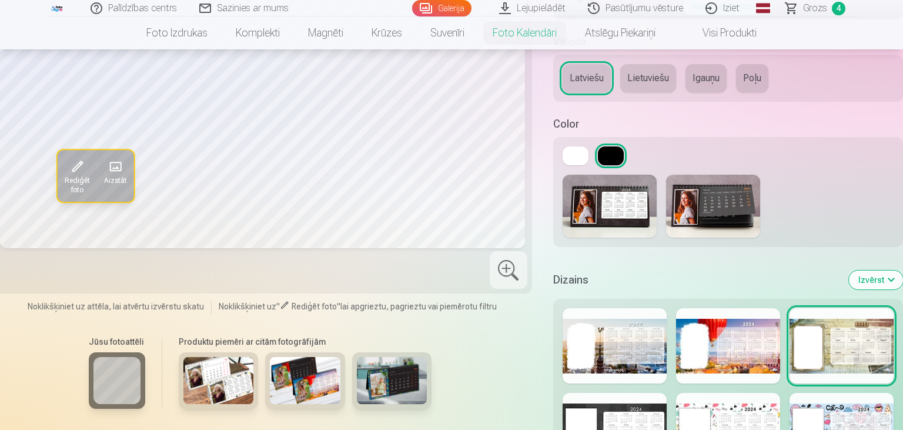
click at [836, 415] on div at bounding box center [842, 430] width 104 height 75
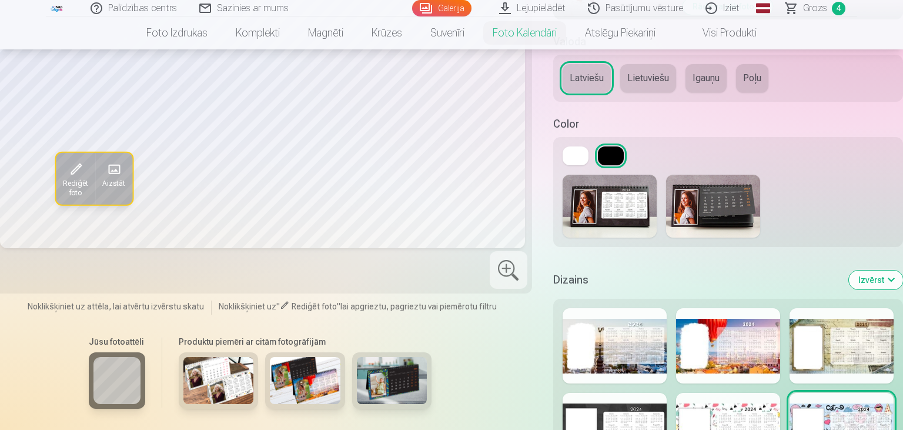
click at [753, 410] on div at bounding box center [728, 430] width 104 height 75
click at [639, 418] on div at bounding box center [615, 430] width 104 height 75
click at [245, 382] on img at bounding box center [218, 380] width 71 height 47
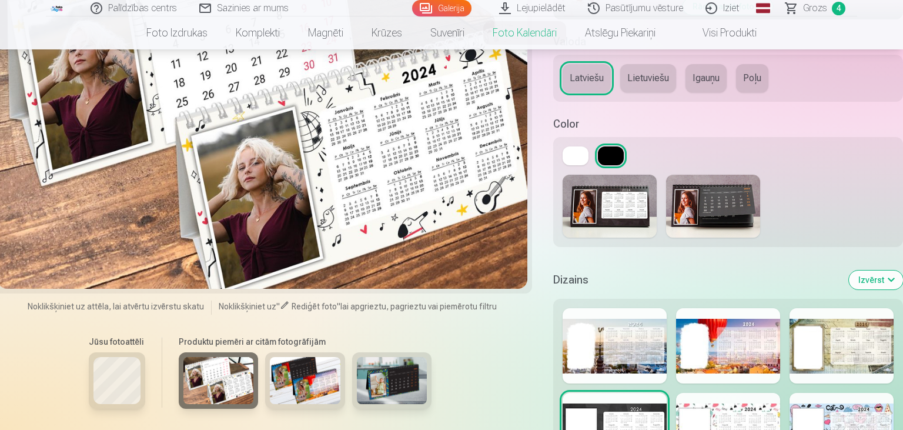
click at [320, 375] on img at bounding box center [305, 380] width 71 height 47
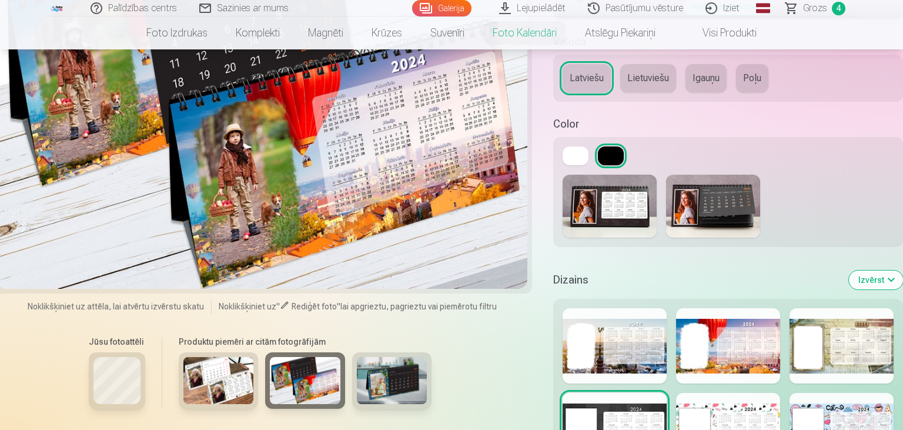
click at [381, 376] on img at bounding box center [392, 380] width 71 height 47
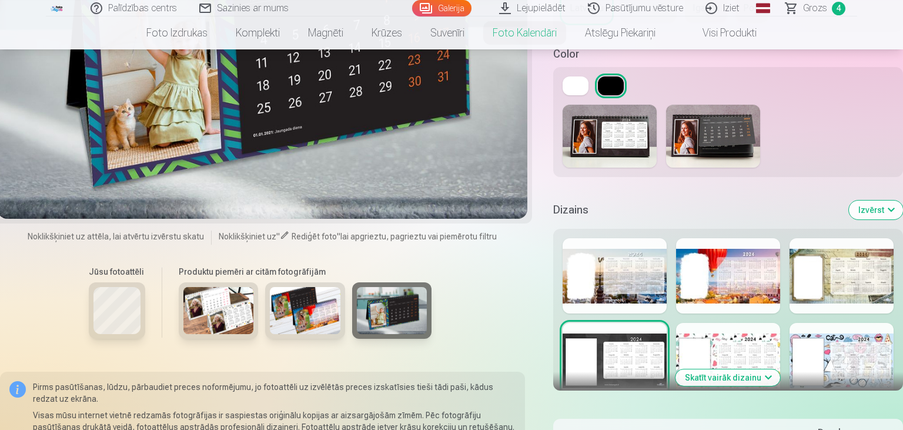
scroll to position [527, 0]
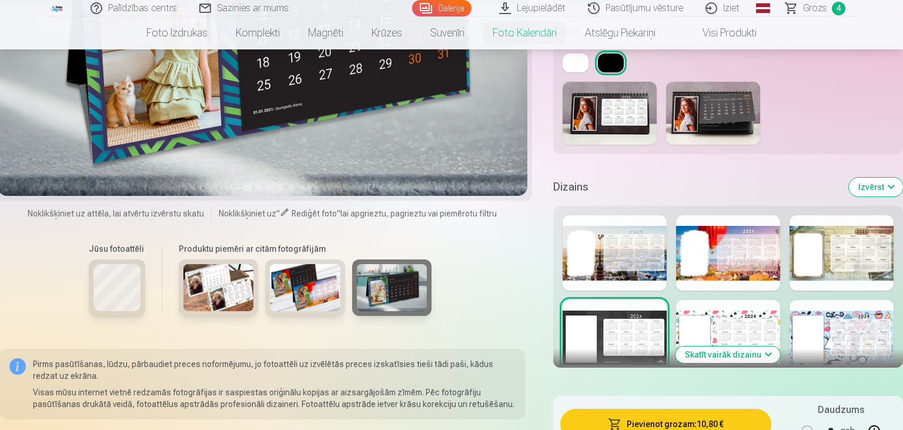
click at [140, 261] on div "Jūsu fotoattēli" at bounding box center [117, 285] width 71 height 99
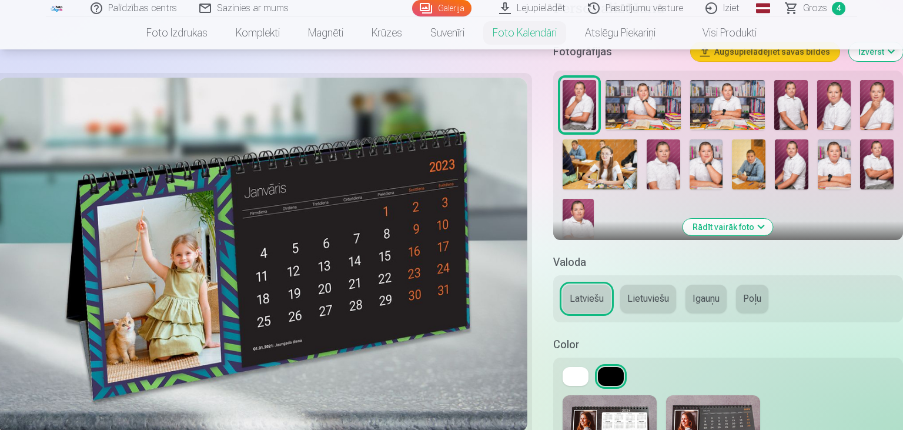
scroll to position [186, 0]
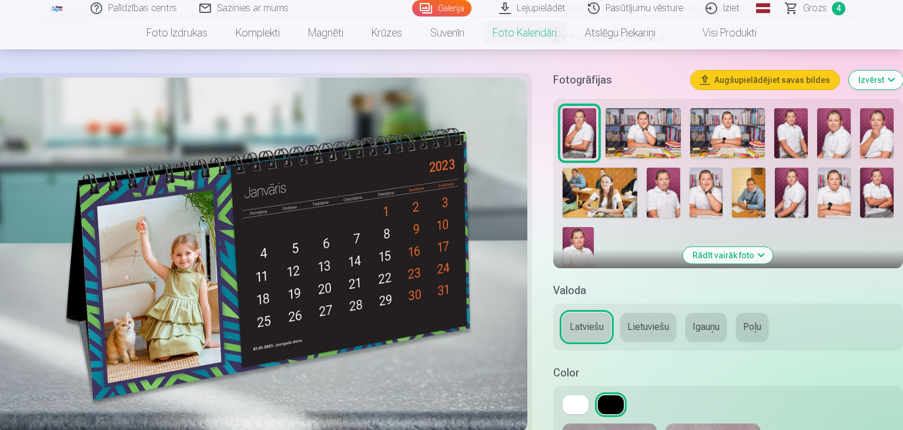
click at [593, 123] on img at bounding box center [580, 133] width 34 height 50
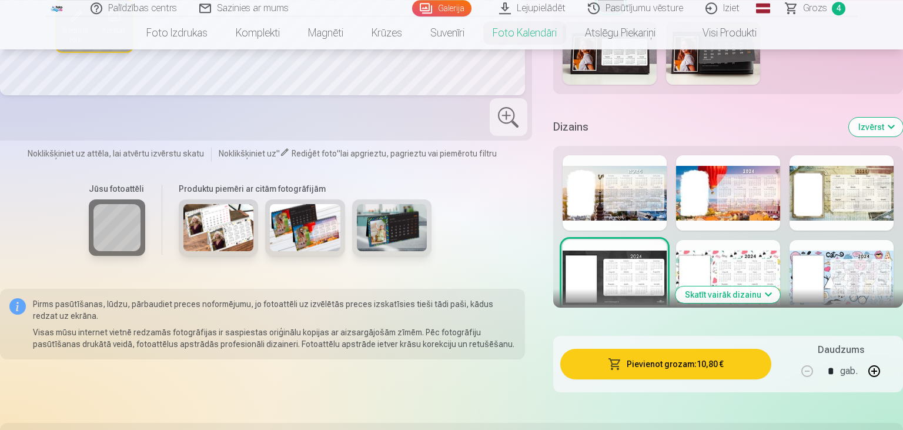
scroll to position [590, 0]
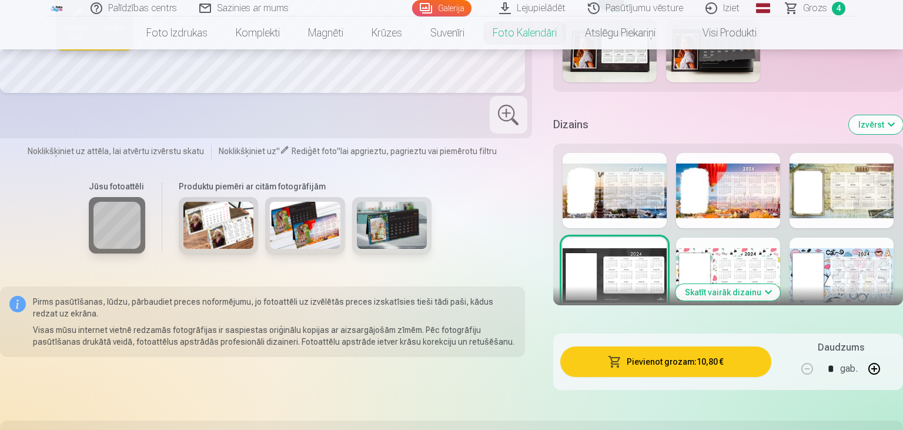
click at [687, 363] on button "Pievienot grozam : 10,80 €" at bounding box center [665, 361] width 211 height 31
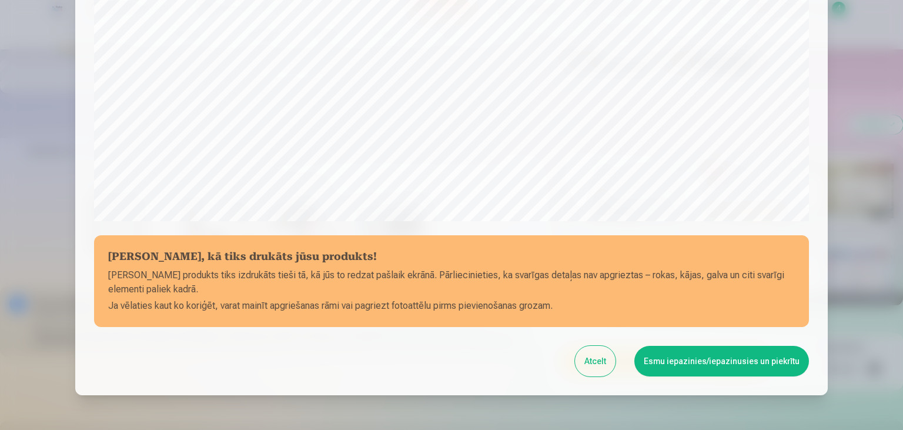
scroll to position [380, 0]
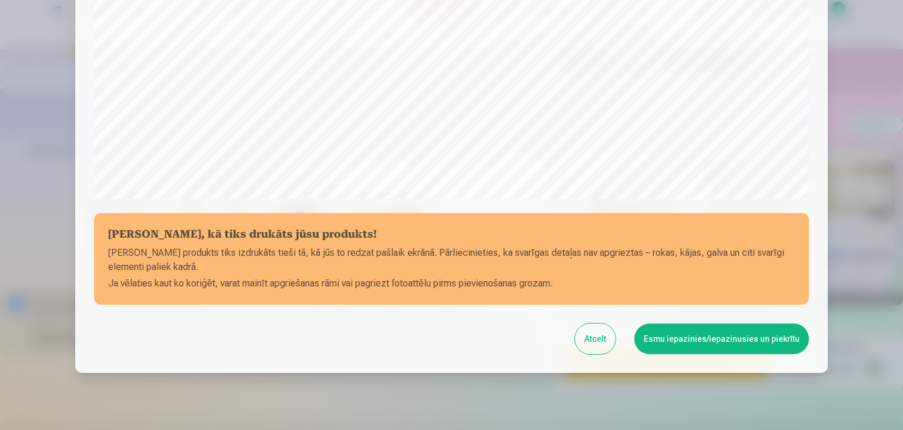
click at [697, 339] on button "Esmu iepazinies/iepazinusies un piekrītu" at bounding box center [721, 338] width 175 height 31
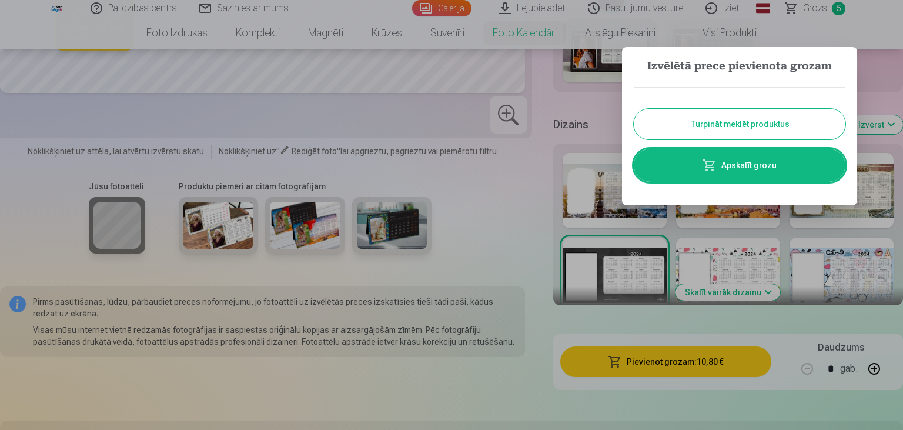
click at [736, 161] on link "Apskatīt grozu" at bounding box center [740, 165] width 212 height 33
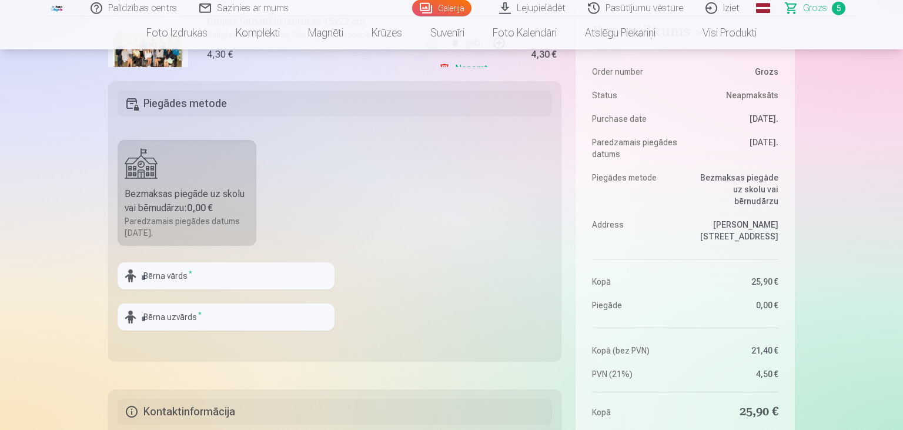
scroll to position [310, 0]
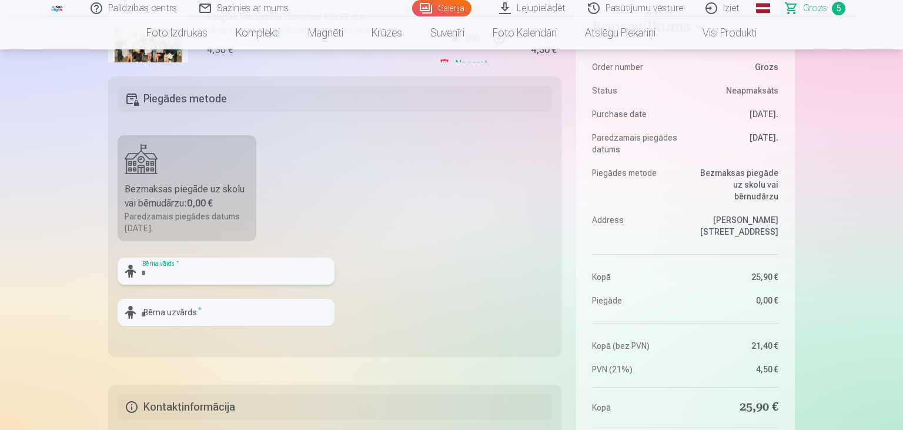
click at [322, 275] on input "text" at bounding box center [226, 271] width 217 height 27
type input "**********"
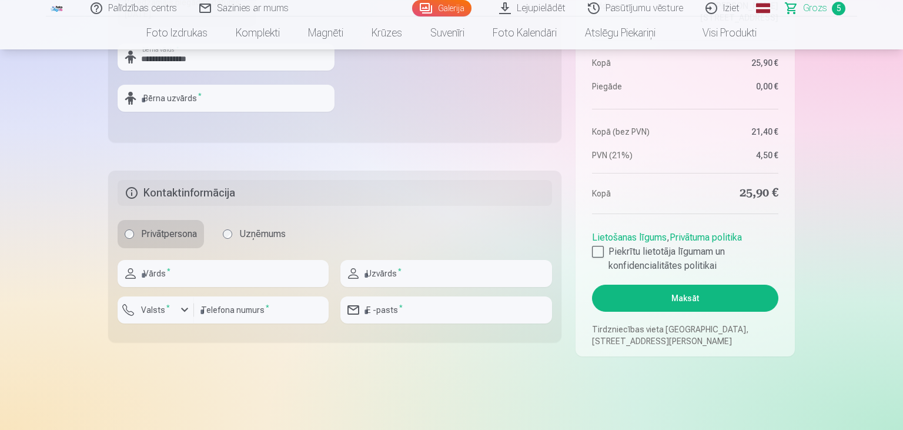
scroll to position [527, 0]
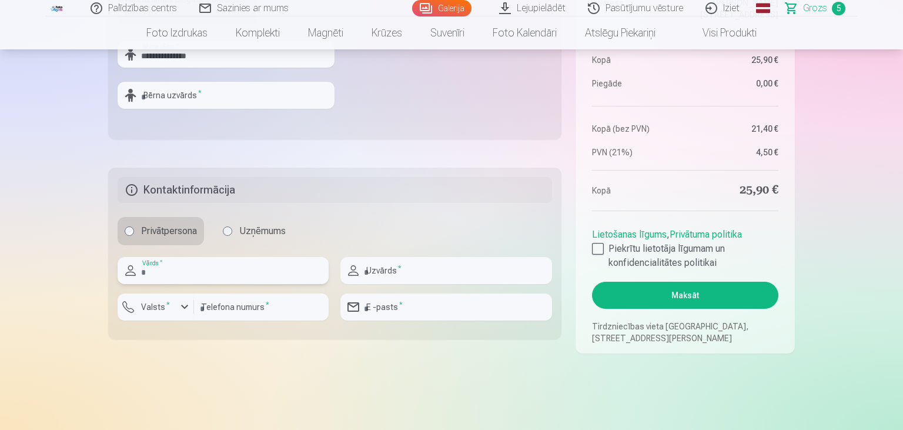
click at [229, 268] on input "text" at bounding box center [223, 270] width 211 height 27
click at [196, 259] on input "text" at bounding box center [223, 270] width 211 height 27
type input "**********"
click at [402, 262] on input "text" at bounding box center [445, 270] width 211 height 27
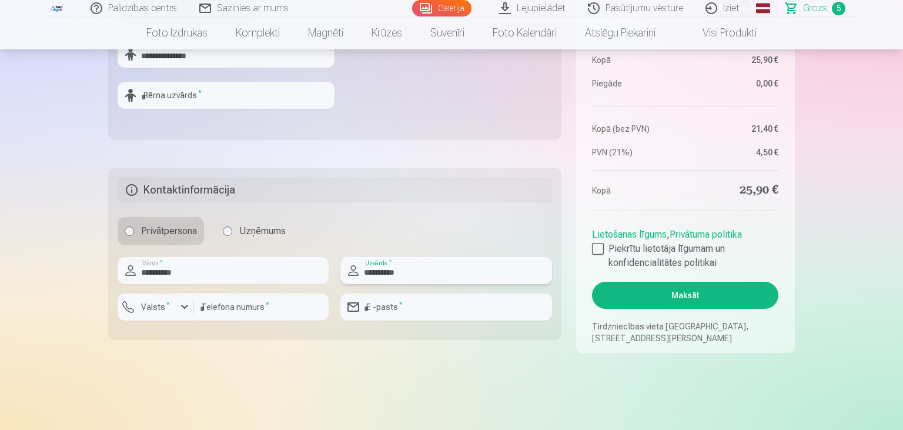
type input "**********"
click at [184, 308] on div "button" at bounding box center [185, 307] width 14 height 14
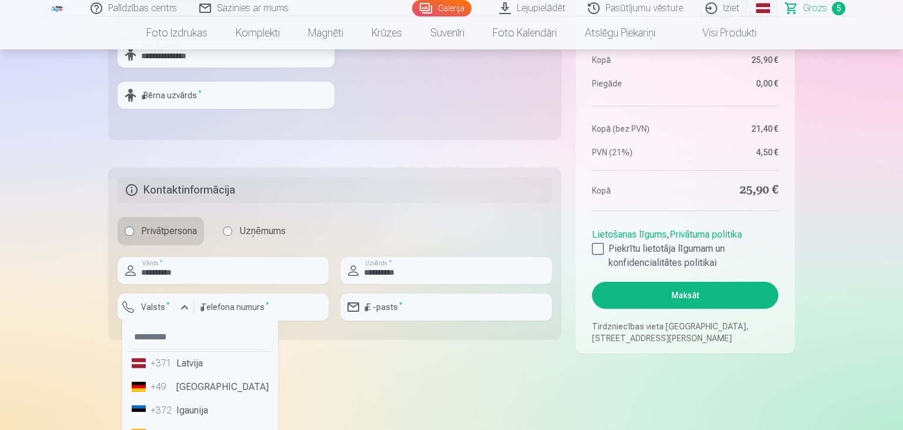
click at [194, 362] on li "+371 Latvija" at bounding box center [200, 364] width 146 height 24
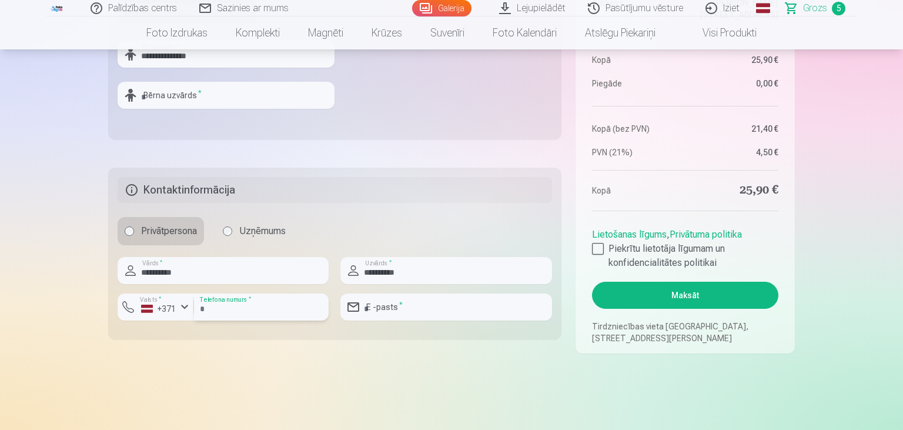
click at [269, 307] on input "number" at bounding box center [261, 306] width 135 height 27
type input "*"
click at [398, 307] on input "email" at bounding box center [445, 306] width 211 height 27
type input "**********"
click at [219, 316] on input "*" at bounding box center [261, 306] width 135 height 27
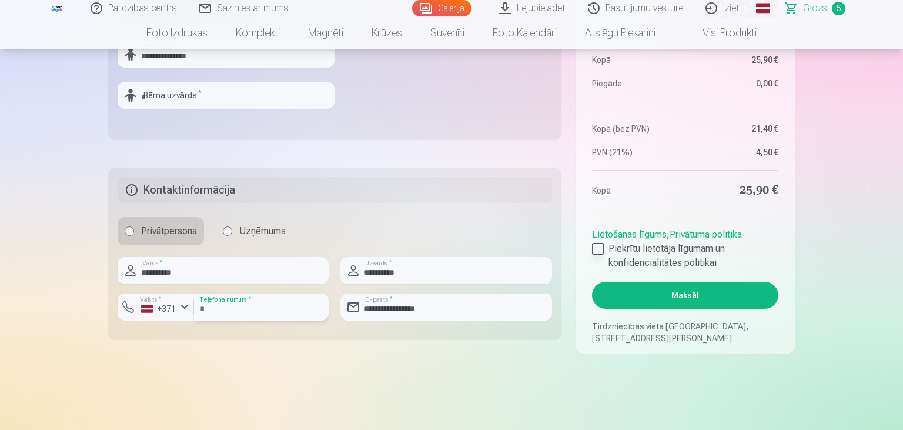
type input "********"
click at [602, 246] on div at bounding box center [598, 249] width 12 height 12
click at [664, 289] on button "Maksāt" at bounding box center [685, 295] width 186 height 27
type input "**********"
click at [660, 288] on button "Maksāt" at bounding box center [685, 295] width 186 height 27
